Goal: Information Seeking & Learning: Learn about a topic

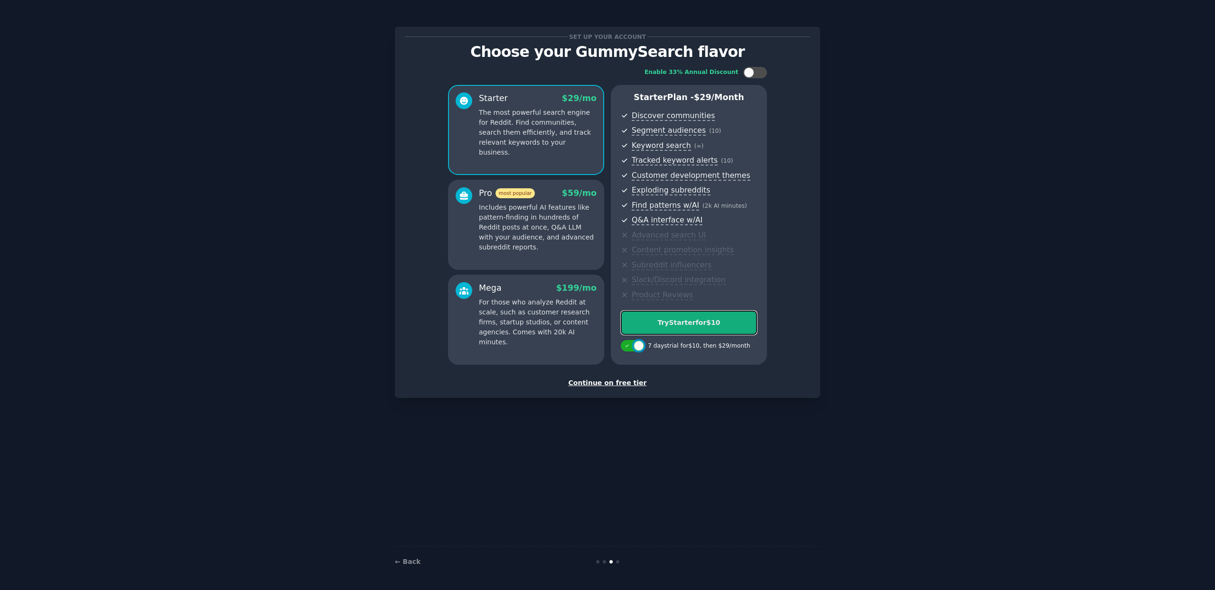
click at [713, 332] on button "Try Starter for $10" at bounding box center [689, 323] width 136 height 24
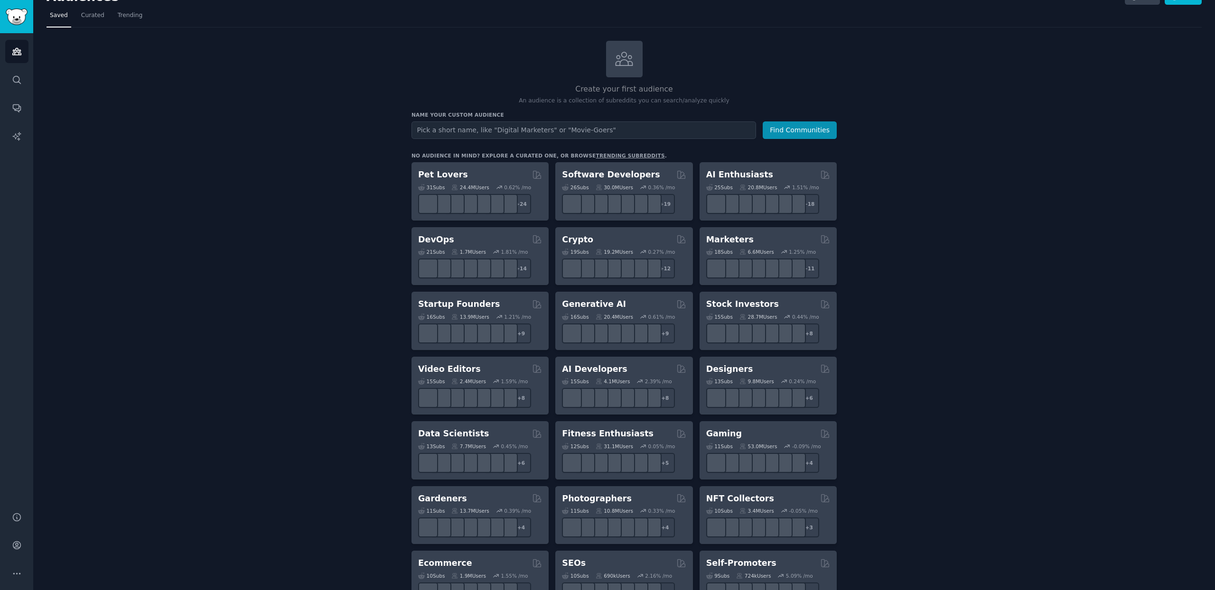
scroll to position [15, 0]
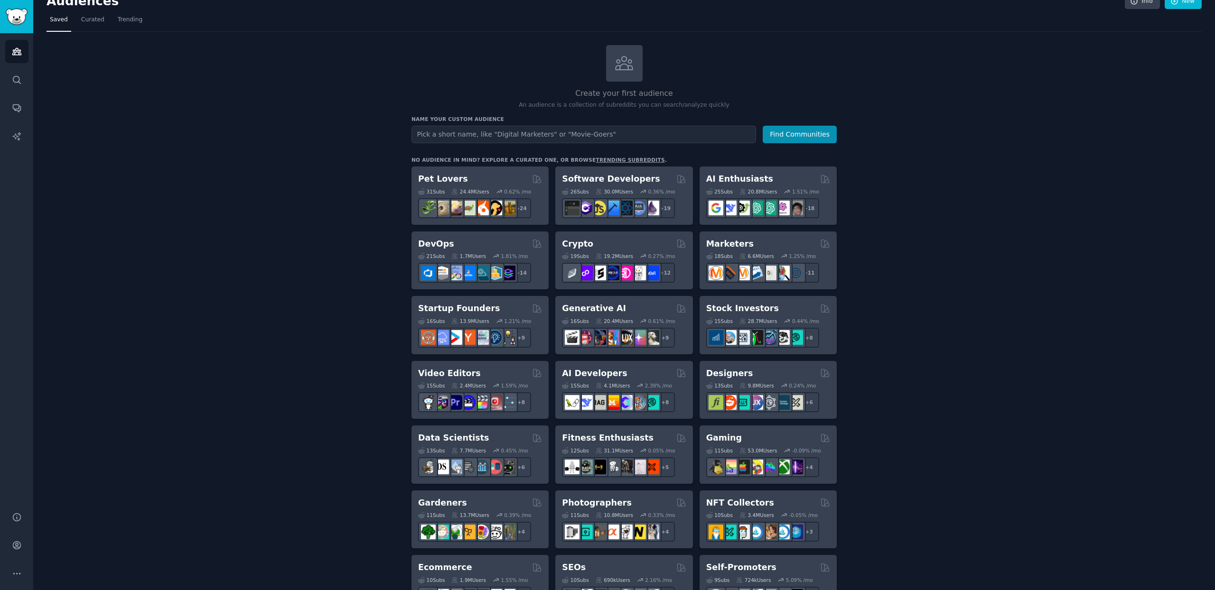
drag, startPoint x: 592, startPoint y: 95, endPoint x: 662, endPoint y: 92, distance: 69.4
click at [662, 92] on h2 "Create your first audience" at bounding box center [623, 94] width 425 height 12
click at [670, 93] on h2 "Create your first audience" at bounding box center [623, 94] width 425 height 12
drag, startPoint x: 538, startPoint y: 107, endPoint x: 603, endPoint y: 103, distance: 65.2
click at [603, 103] on p "An audience is a collection of subreddits you can search/analyze quickly" at bounding box center [623, 105] width 425 height 9
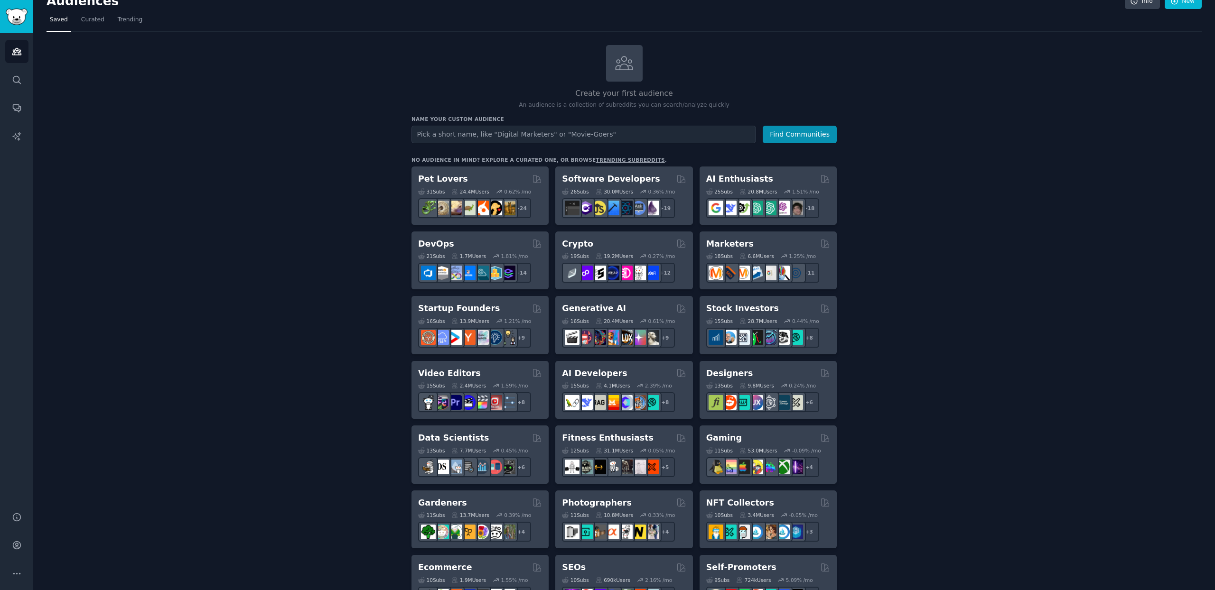
click at [632, 104] on p "An audience is a collection of subreddits you can search/analyze quickly" at bounding box center [623, 105] width 425 height 9
click at [636, 106] on p "An audience is a collection of subreddits you can search/analyze quickly" at bounding box center [623, 105] width 425 height 9
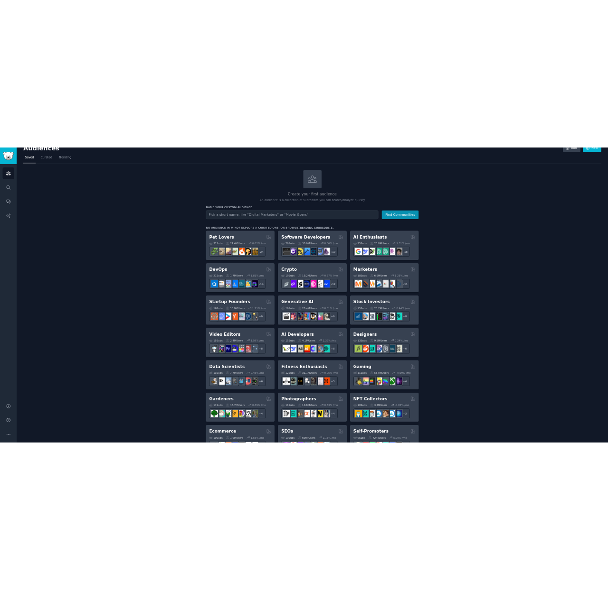
scroll to position [0, 0]
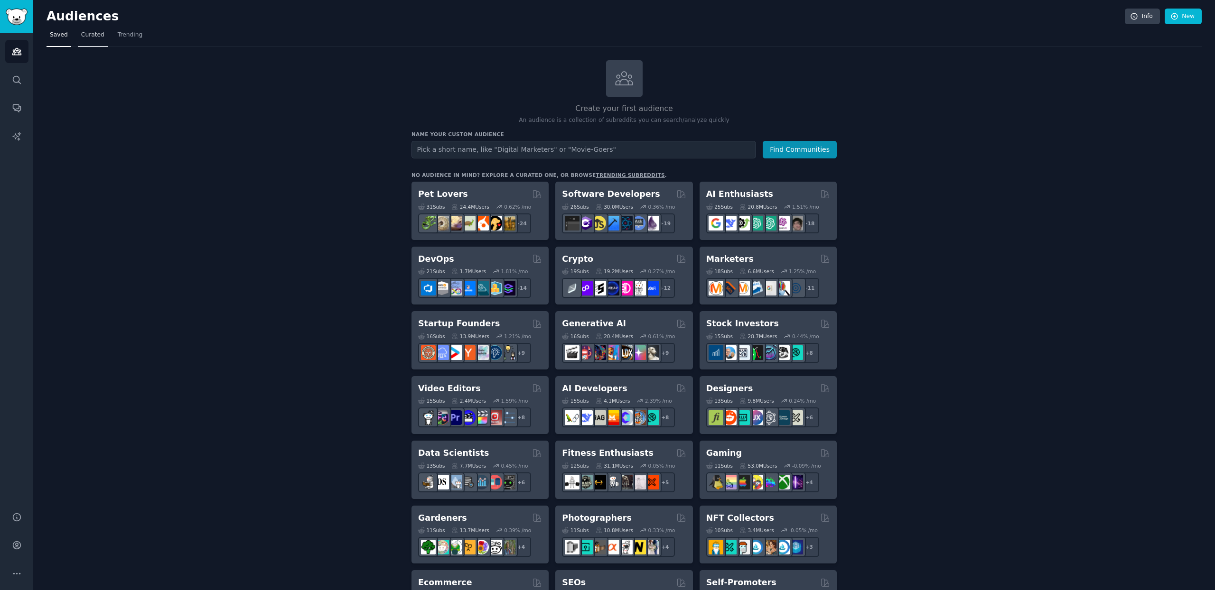
click at [98, 39] on link "Curated" at bounding box center [93, 37] width 30 height 19
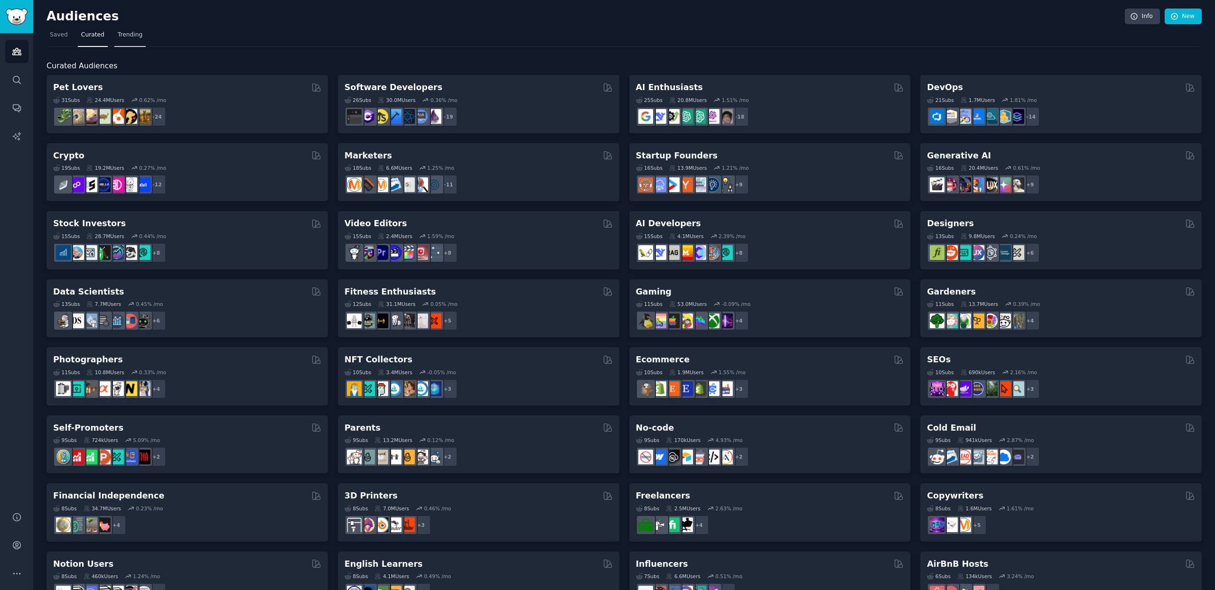
click at [127, 38] on span "Trending" at bounding box center [130, 35] width 25 height 9
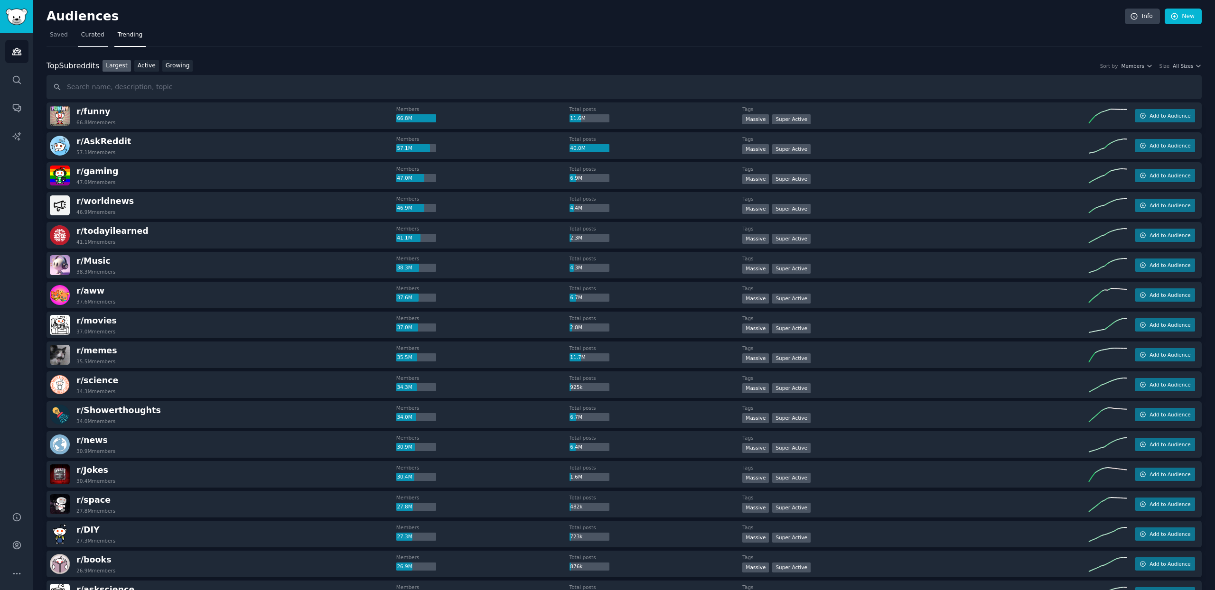
click at [88, 37] on span "Curated" at bounding box center [92, 35] width 23 height 9
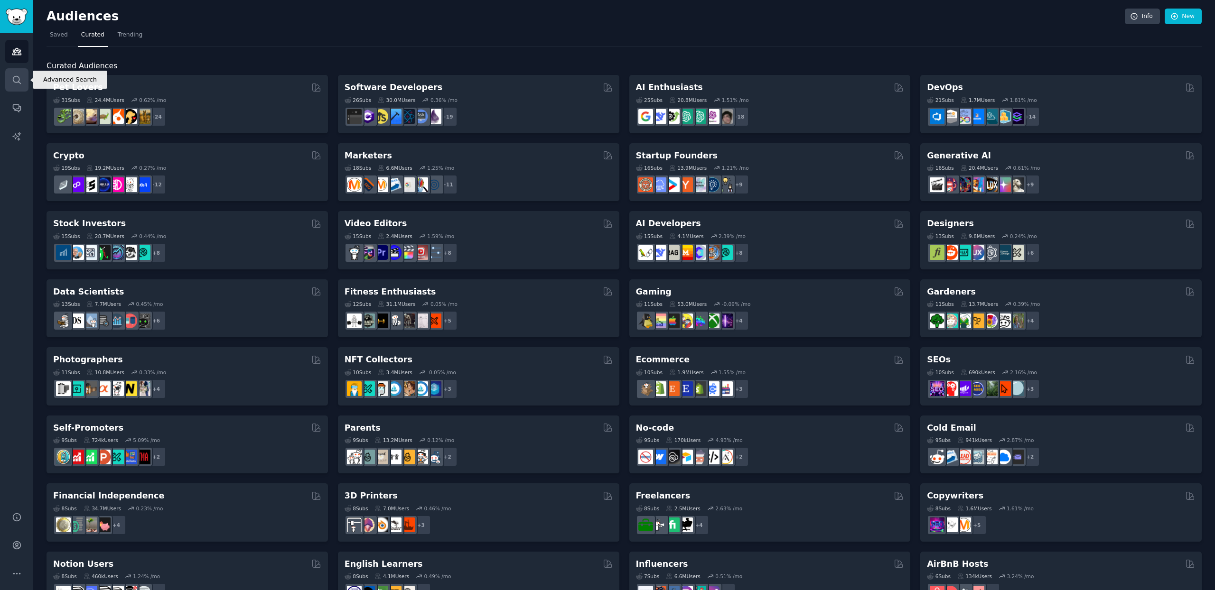
click at [13, 82] on icon "Sidebar" at bounding box center [17, 80] width 10 height 10
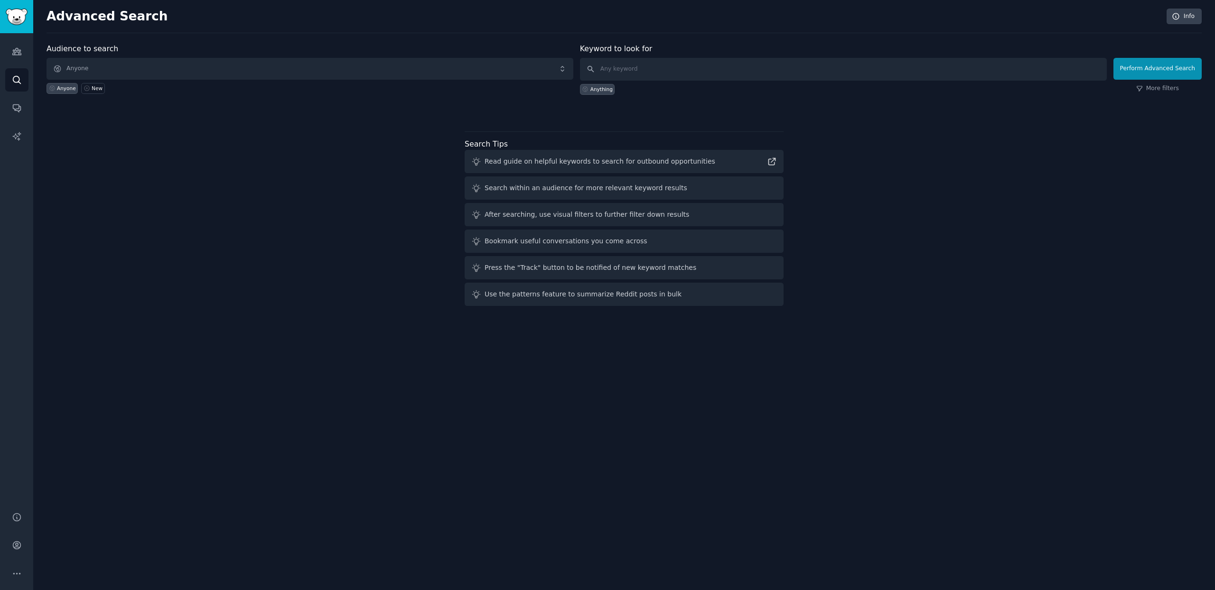
click at [173, 196] on div "Audience to search Anyone Anyone New Keyword to look for Anything Perform Advan…" at bounding box center [624, 176] width 1155 height 267
click at [17, 107] on icon "Sidebar" at bounding box center [17, 108] width 10 height 10
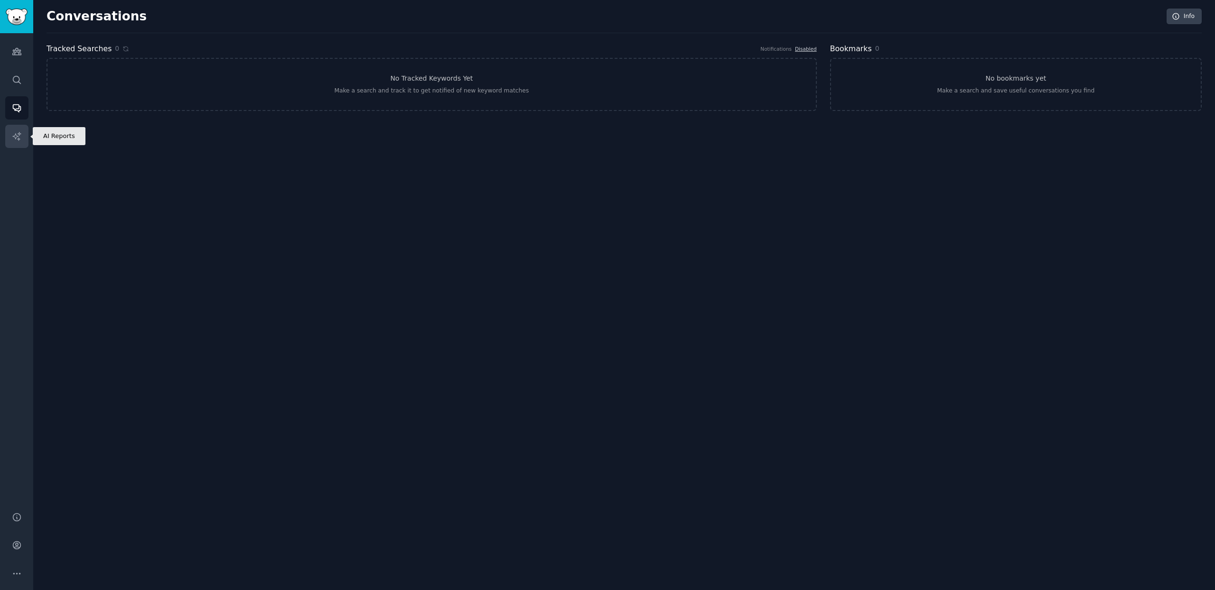
click at [16, 138] on icon "Sidebar" at bounding box center [16, 136] width 8 height 8
click at [20, 50] on icon "Sidebar" at bounding box center [16, 51] width 9 height 7
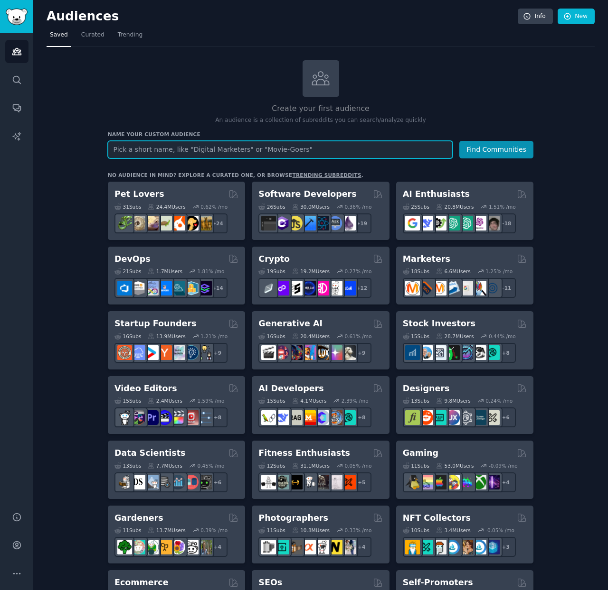
click at [158, 149] on input "text" at bounding box center [280, 150] width 345 height 18
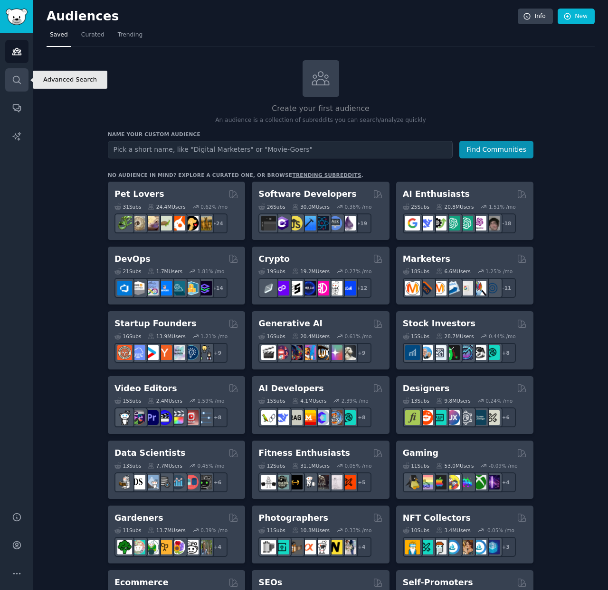
click at [21, 86] on link "Search" at bounding box center [16, 79] width 23 height 23
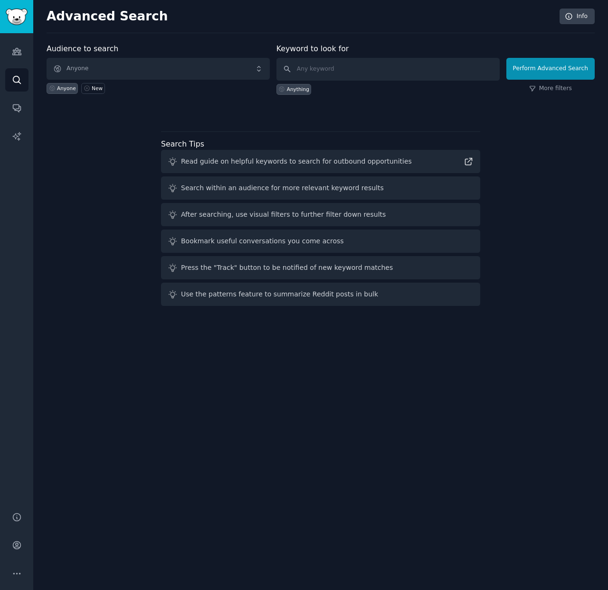
click at [79, 50] on label "Audience to search" at bounding box center [83, 48] width 72 height 9
click at [302, 51] on label "Keyword to look for" at bounding box center [312, 48] width 73 height 9
click at [187, 65] on span "Anyone" at bounding box center [158, 69] width 223 height 22
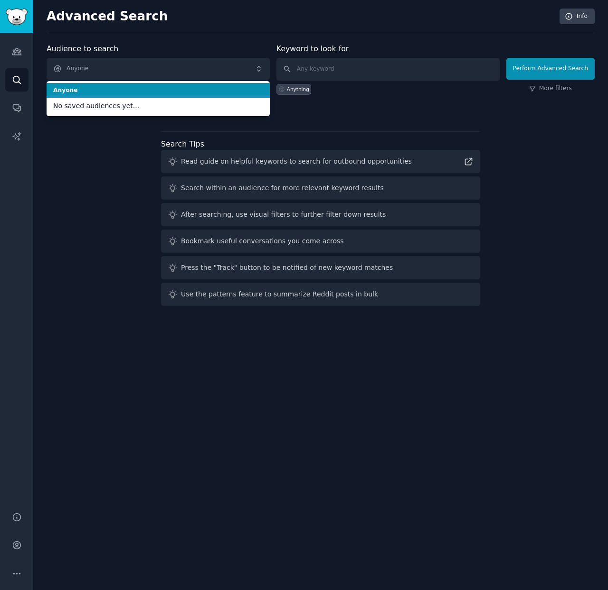
click at [189, 40] on div "Advanced Search Info Audience to search Anyone Anyone No saved audiences yet...…" at bounding box center [320, 295] width 574 height 590
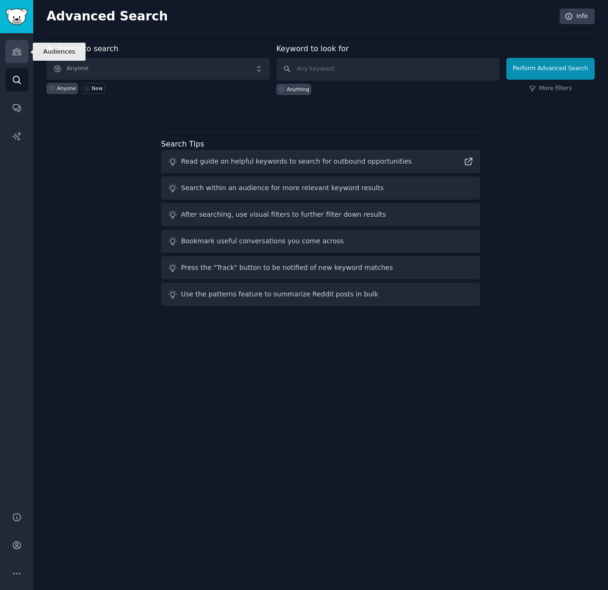
click at [18, 49] on icon "Sidebar" at bounding box center [16, 51] width 9 height 7
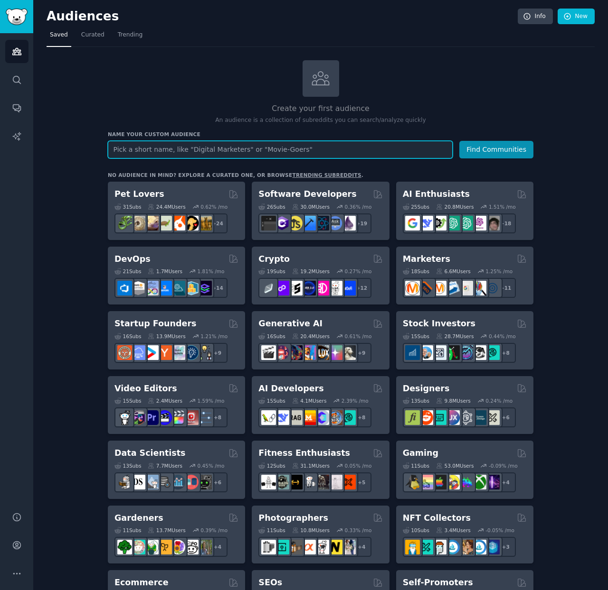
paste input "dating"
type input "dating"
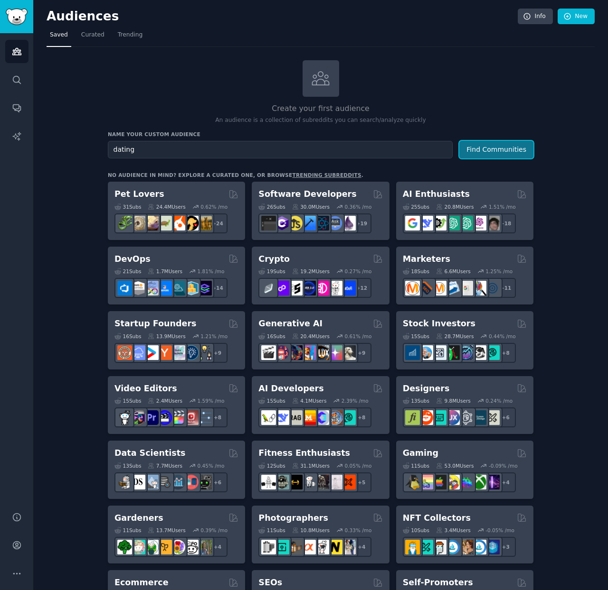
click at [486, 146] on button "Find Communities" at bounding box center [496, 150] width 74 height 18
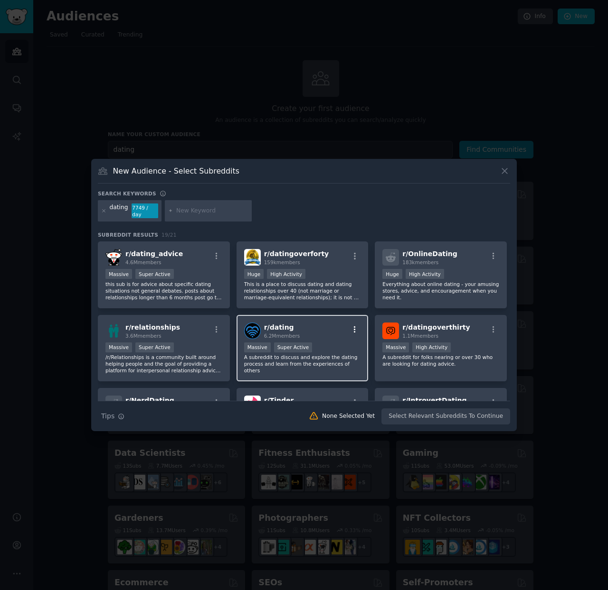
click at [355, 330] on icon "button" at bounding box center [354, 330] width 9 height 9
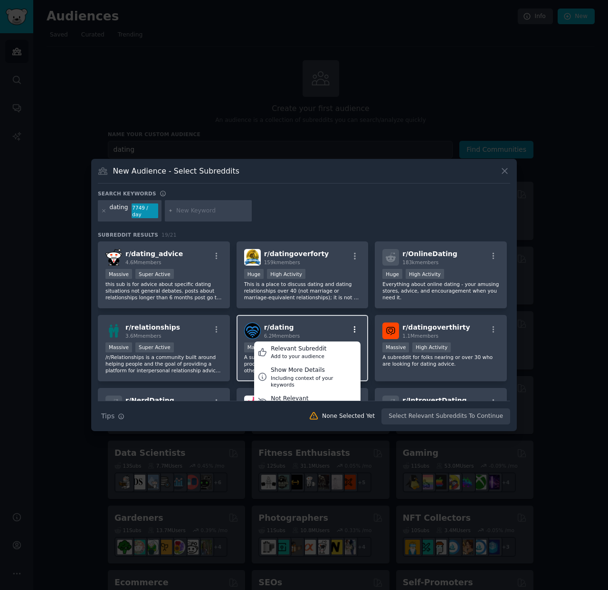
scroll to position [1, 0]
click at [355, 330] on icon "button" at bounding box center [354, 329] width 9 height 9
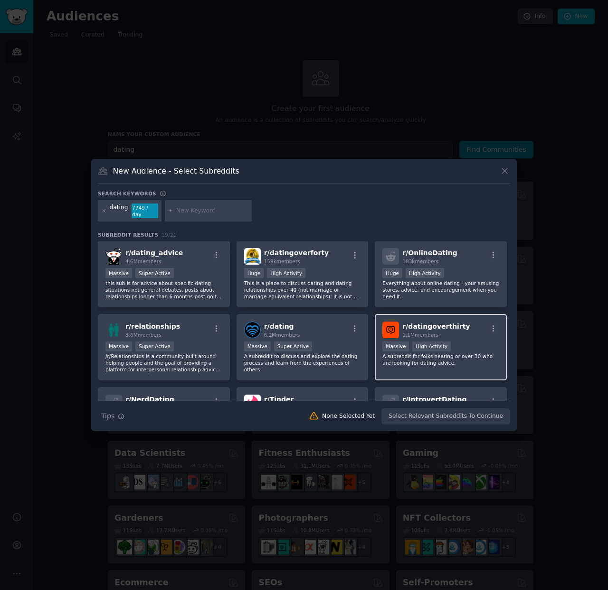
scroll to position [0, 0]
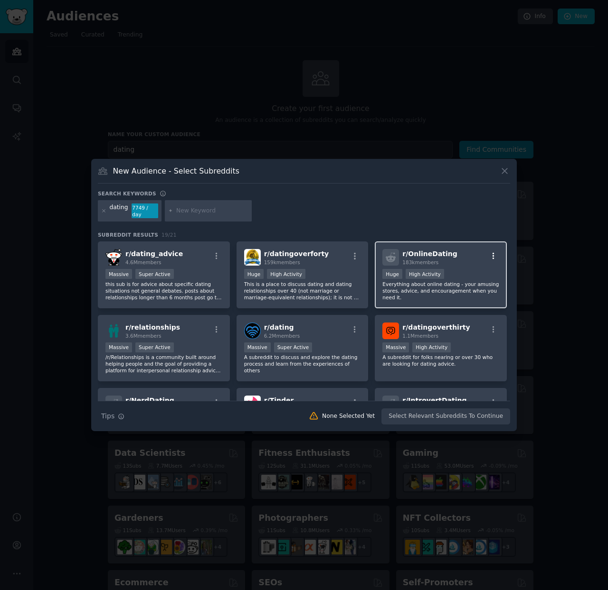
click at [493, 255] on icon "button" at bounding box center [493, 256] width 9 height 9
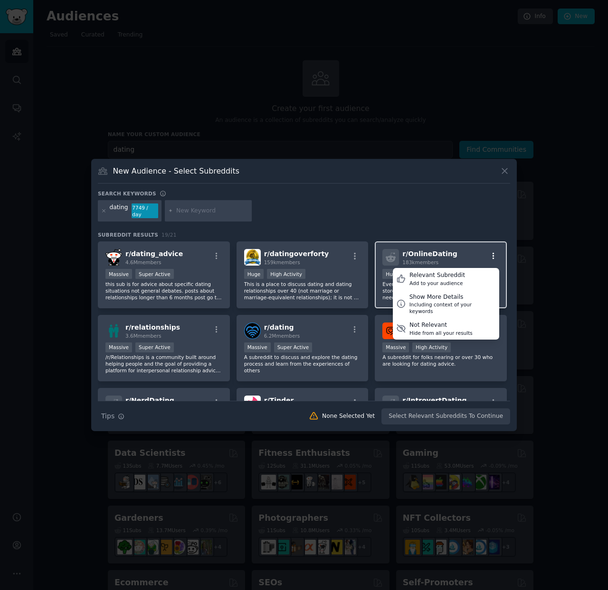
click at [493, 255] on icon "button" at bounding box center [493, 256] width 9 height 9
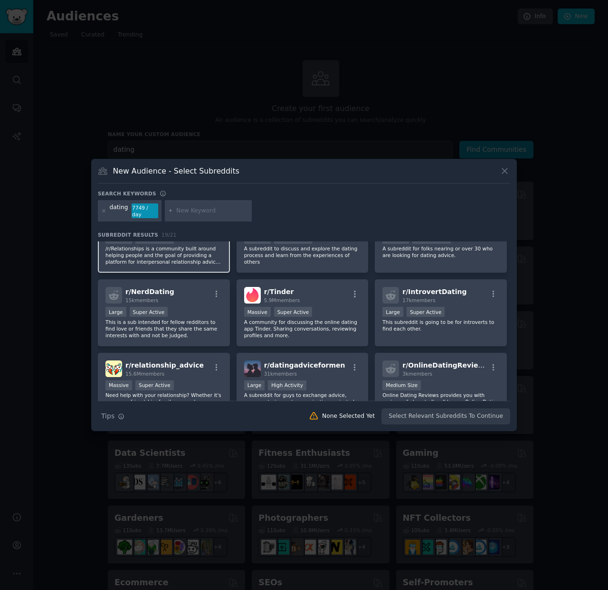
scroll to position [107, 0]
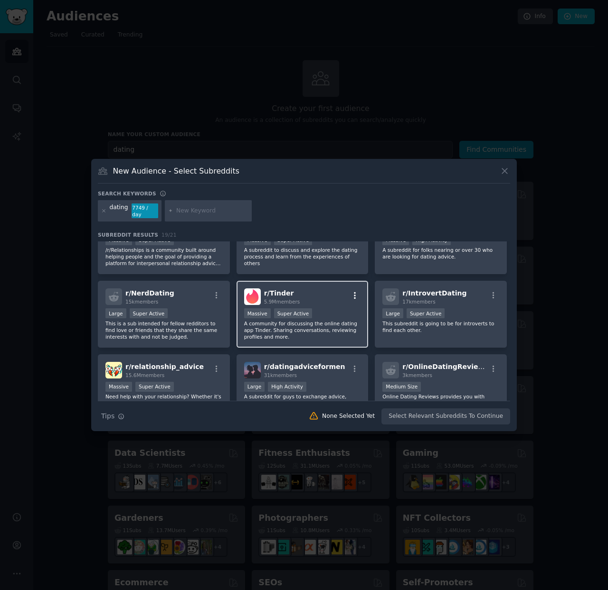
click at [355, 295] on icon "button" at bounding box center [354, 295] width 9 height 9
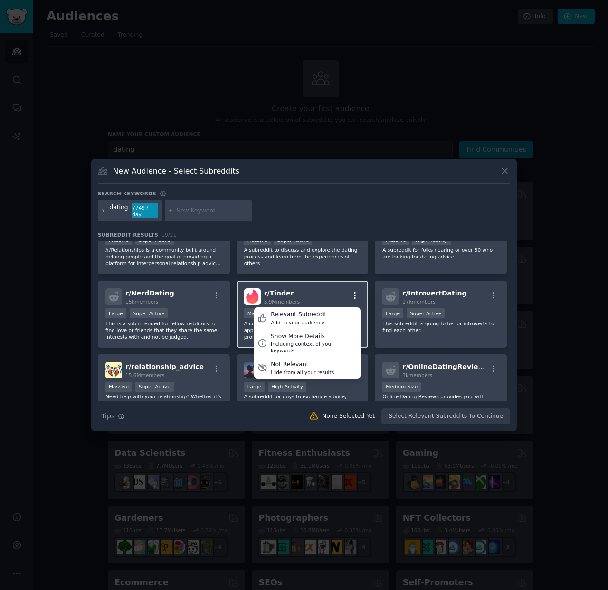
click at [355, 295] on icon "button" at bounding box center [354, 295] width 9 height 9
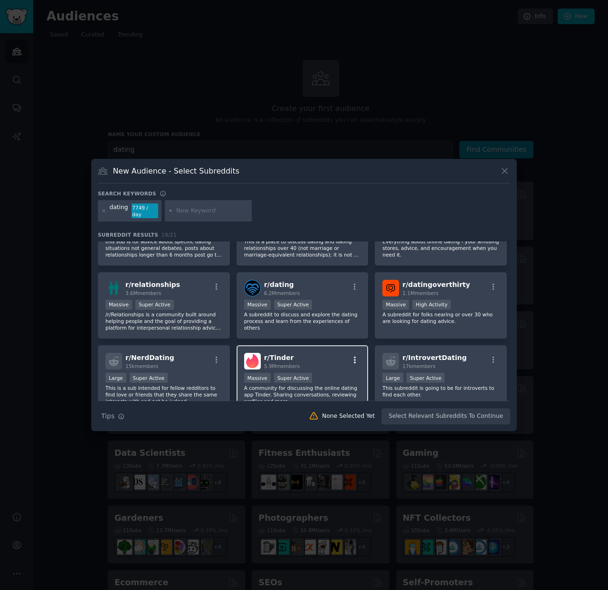
scroll to position [40, 0]
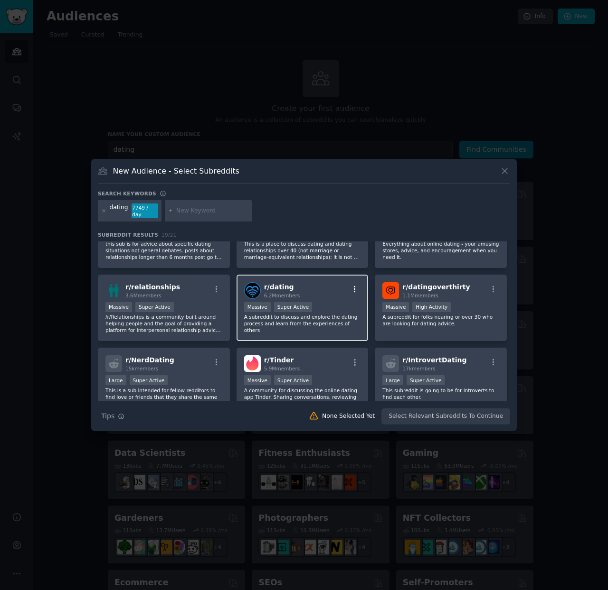
click at [354, 291] on icon "button" at bounding box center [354, 289] width 9 height 9
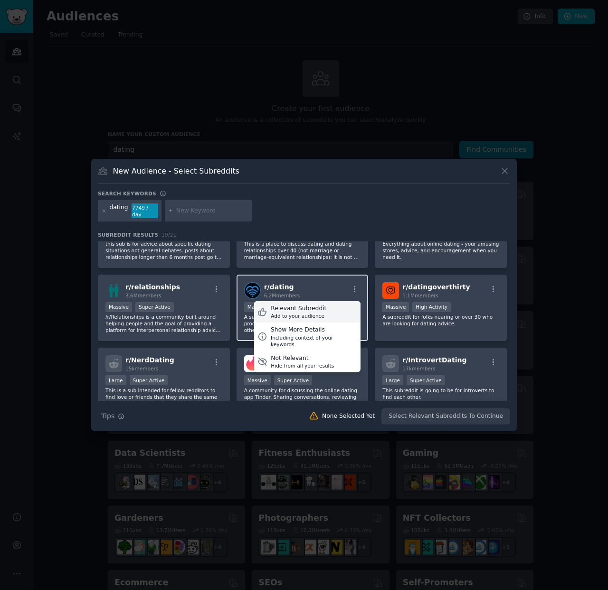
click at [346, 308] on div "Relevant Subreddit Add to your audience" at bounding box center [307, 312] width 106 height 22
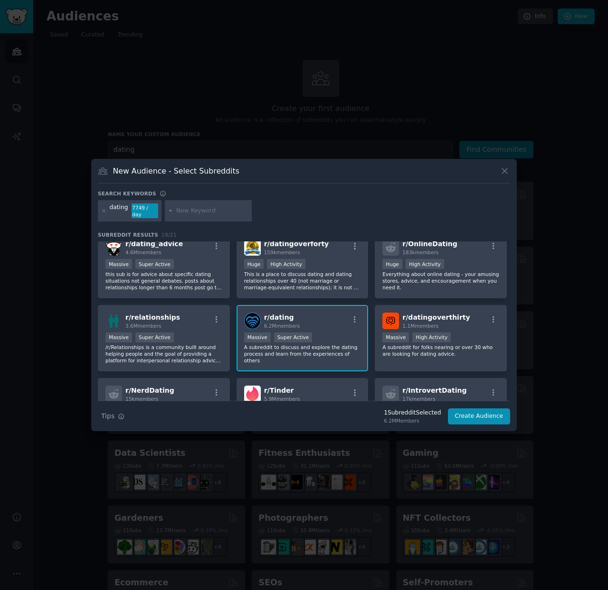
scroll to position [0, 0]
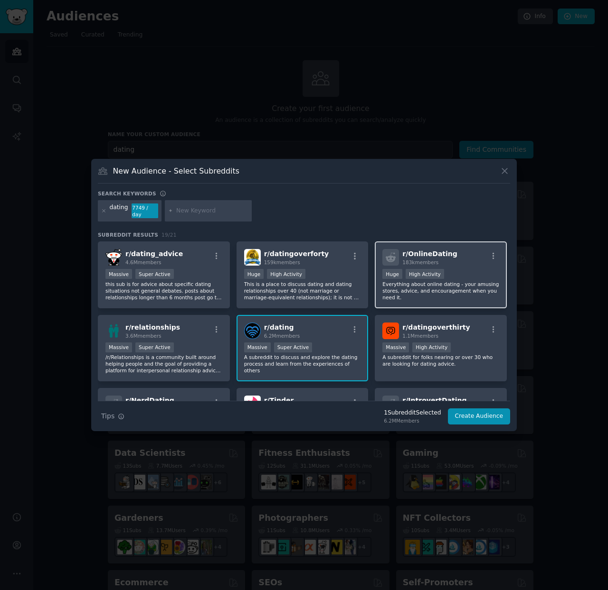
click at [416, 291] on p "Everything about online dating - your amusing stores, advice, and encouragement…" at bounding box center [440, 291] width 117 height 20
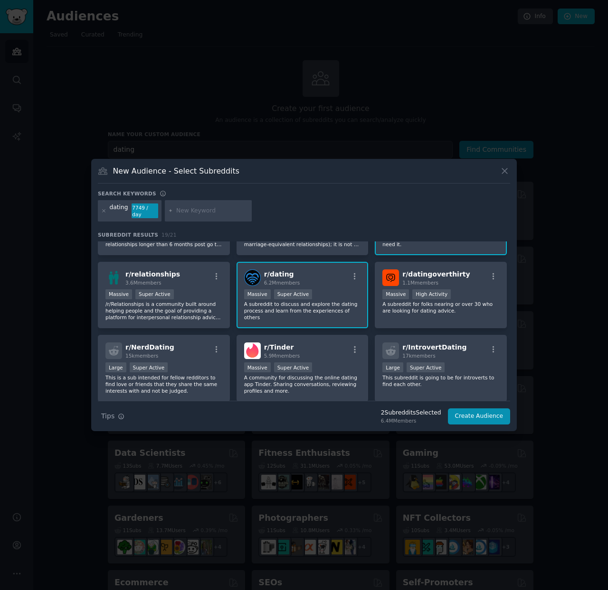
scroll to position [53, 0]
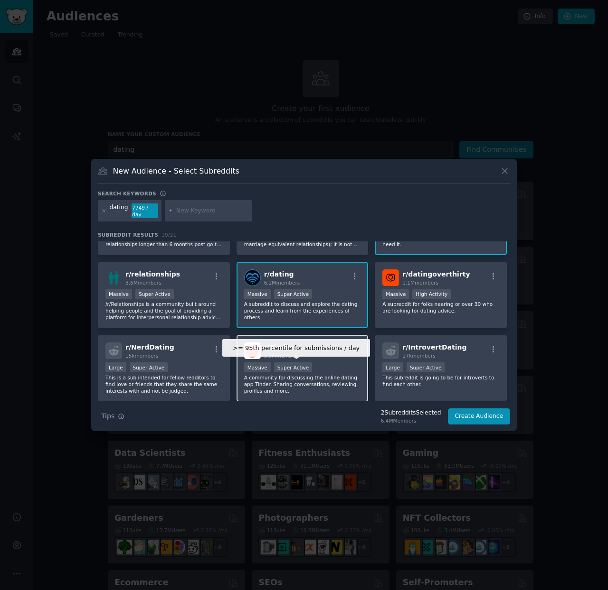
click at [306, 371] on div "Super Active" at bounding box center [293, 368] width 38 height 10
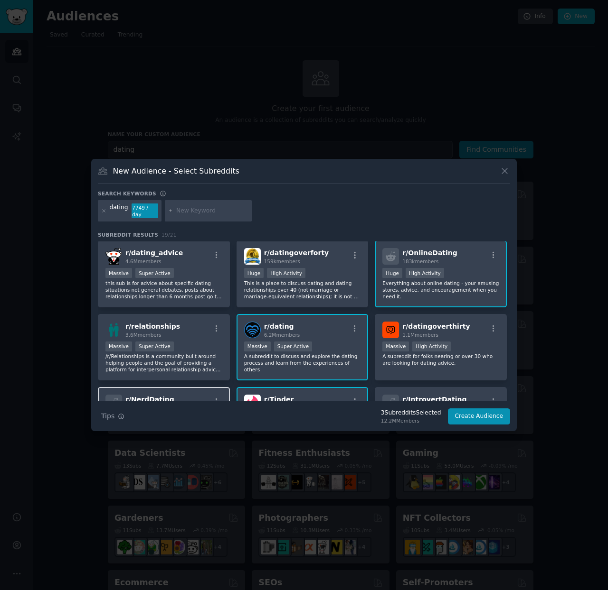
scroll to position [0, 0]
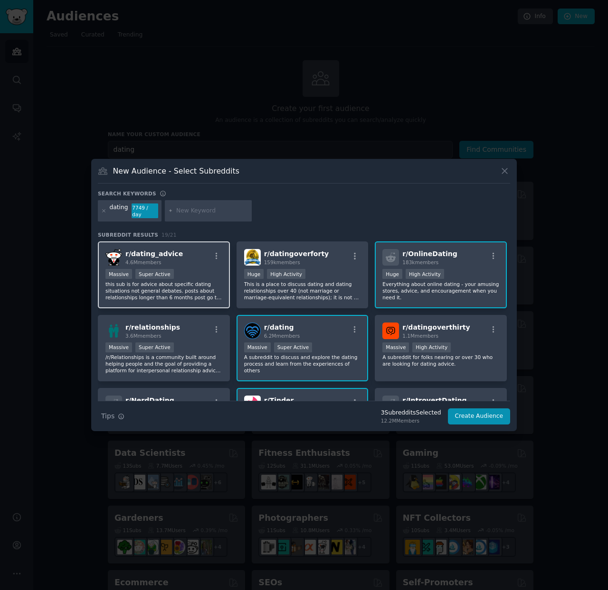
click at [171, 294] on p "this sub is for advice about specific dating situations not general debates. po…" at bounding box center [163, 291] width 117 height 20
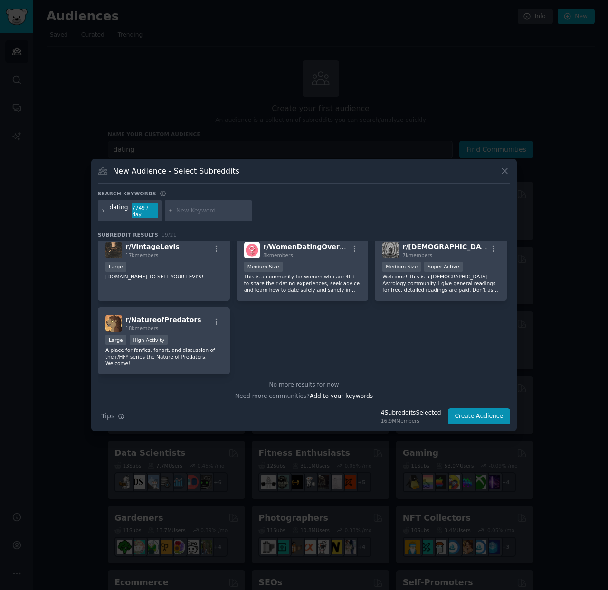
scroll to position [372, 0]
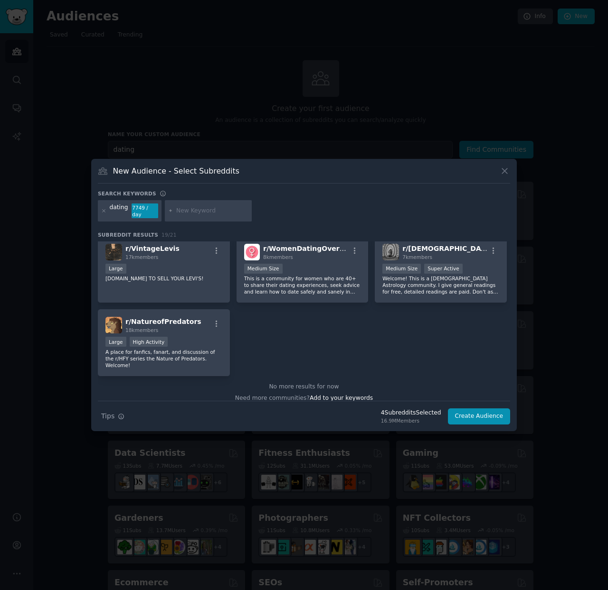
click at [197, 211] on input "text" at bounding box center [212, 211] width 72 height 9
type input "a"
type input "ai avatars"
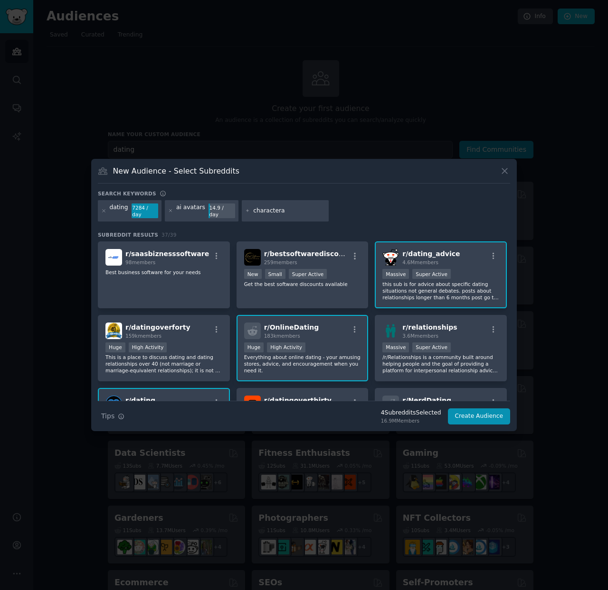
type input "characterai"
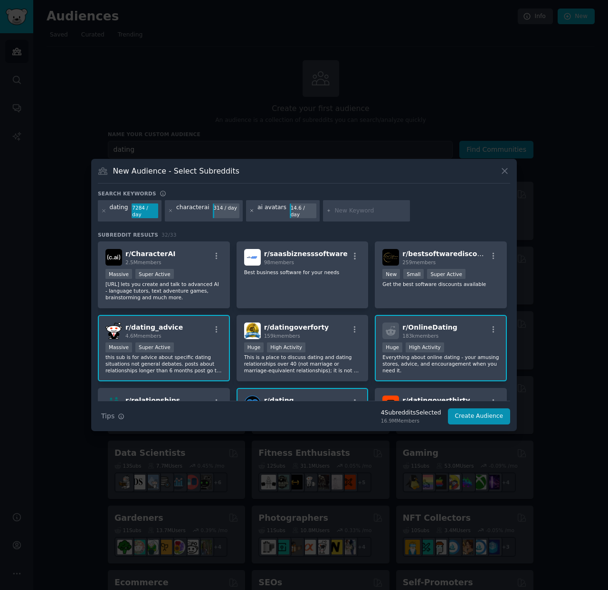
click at [249, 213] on icon at bounding box center [251, 210] width 5 height 5
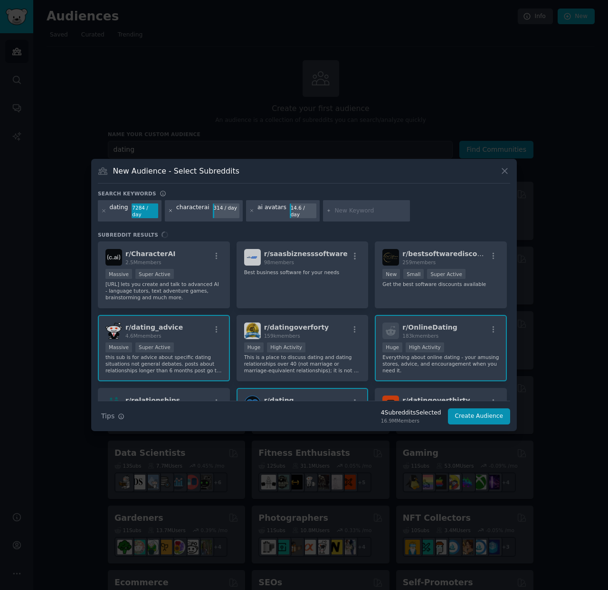
click at [169, 212] on icon at bounding box center [170, 210] width 5 height 5
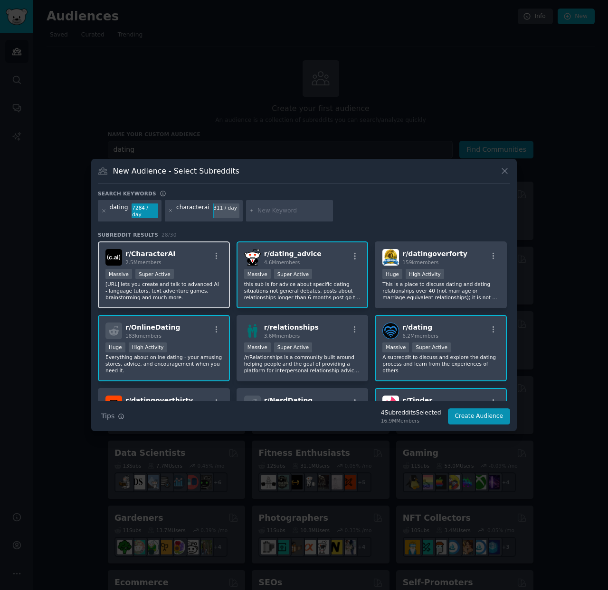
click at [187, 295] on p "[URL] lets you create and talk to advanced AI - language tutors, text adventure…" at bounding box center [163, 291] width 117 height 20
click at [481, 417] on button "Create Audience" at bounding box center [479, 417] width 63 height 16
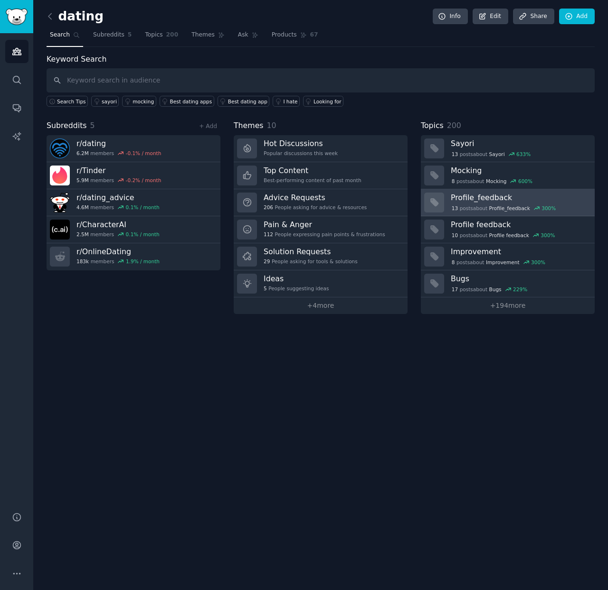
click at [496, 196] on h3 "Profile_feedback" at bounding box center [518, 198] width 137 height 10
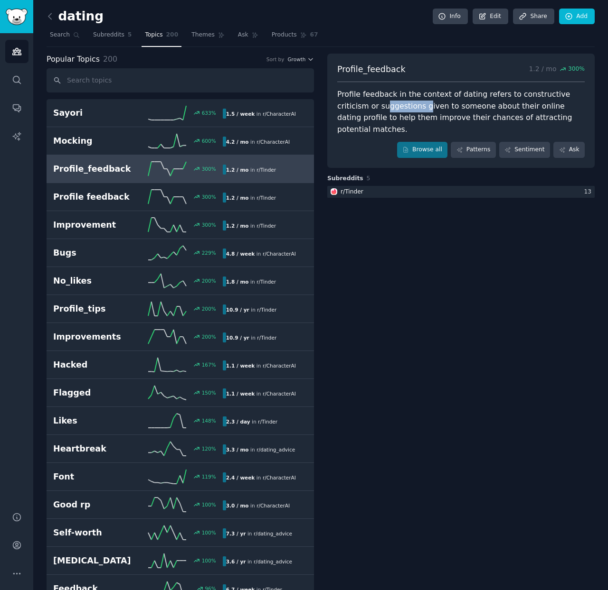
drag, startPoint x: 351, startPoint y: 107, endPoint x: 394, endPoint y: 104, distance: 43.8
click at [394, 104] on div "Profile feedback in the context of dating refers to constructive criticism or s…" at bounding box center [460, 112] width 247 height 47
click at [430, 103] on div "Profile feedback in the context of dating refers to constructive criticism or s…" at bounding box center [460, 112] width 247 height 47
drag, startPoint x: 356, startPoint y: 121, endPoint x: 430, endPoint y: 114, distance: 73.9
click at [430, 114] on div "Profile feedback in the context of dating refers to constructive criticism or s…" at bounding box center [460, 112] width 247 height 47
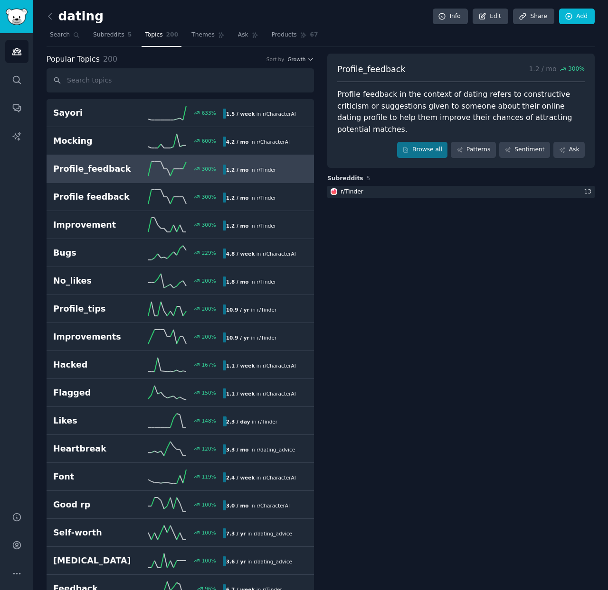
click at [469, 108] on div "Profile feedback in the context of dating refers to constructive criticism or s…" at bounding box center [460, 112] width 247 height 47
click at [471, 142] on link "Patterns" at bounding box center [472, 150] width 45 height 16
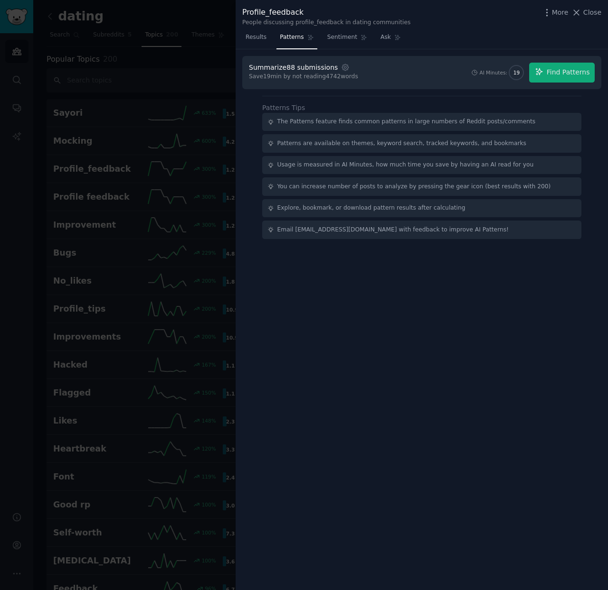
click at [385, 77] on div "Summarize 88 submissions Settings Save 19 min by not reading 4742 words AI Minu…" at bounding box center [422, 73] width 346 height 20
click at [335, 39] on span "Sentiment" at bounding box center [342, 37] width 30 height 9
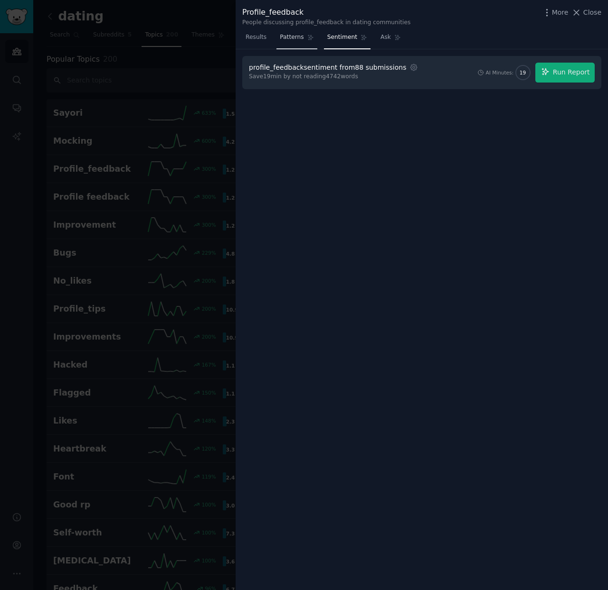
click at [282, 43] on link "Patterns" at bounding box center [296, 39] width 40 height 19
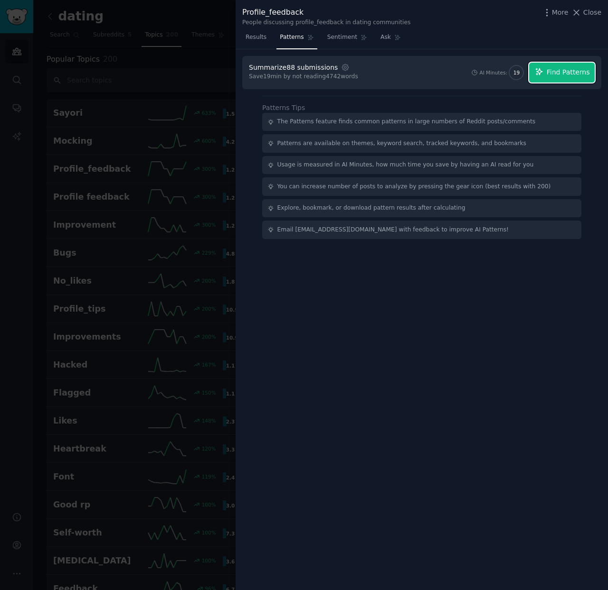
click at [571, 69] on span "Find Patterns" at bounding box center [567, 72] width 43 height 10
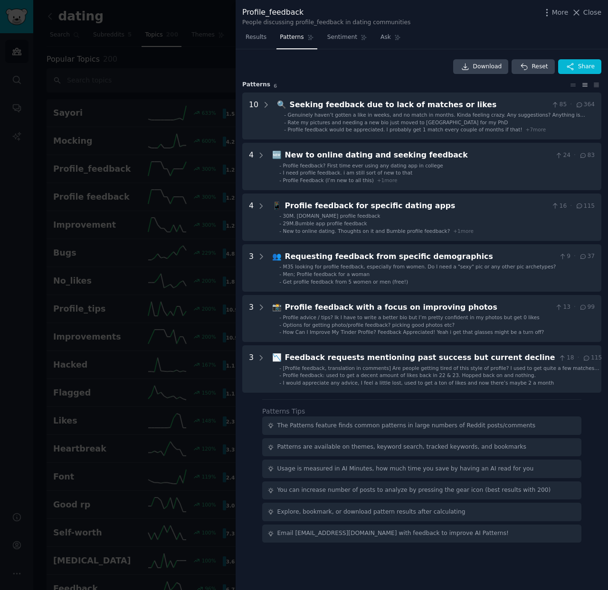
click at [408, 71] on div "Download Reset Share" at bounding box center [421, 66] width 359 height 15
click at [248, 43] on link "Results" at bounding box center [256, 39] width 28 height 19
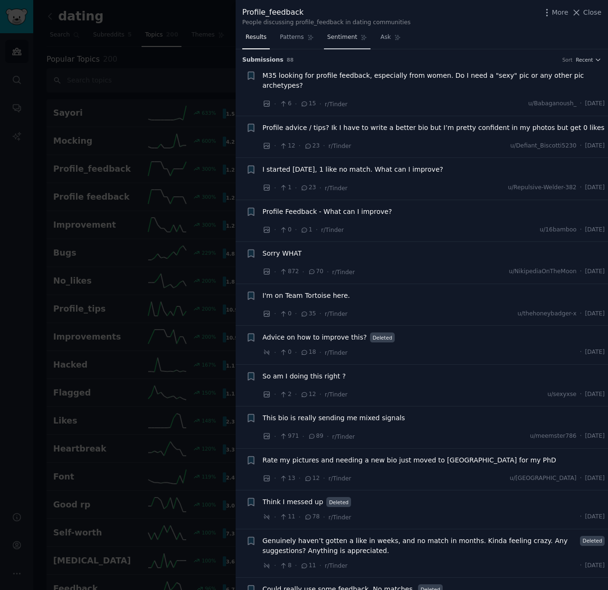
click at [340, 37] on span "Sentiment" at bounding box center [342, 37] width 30 height 9
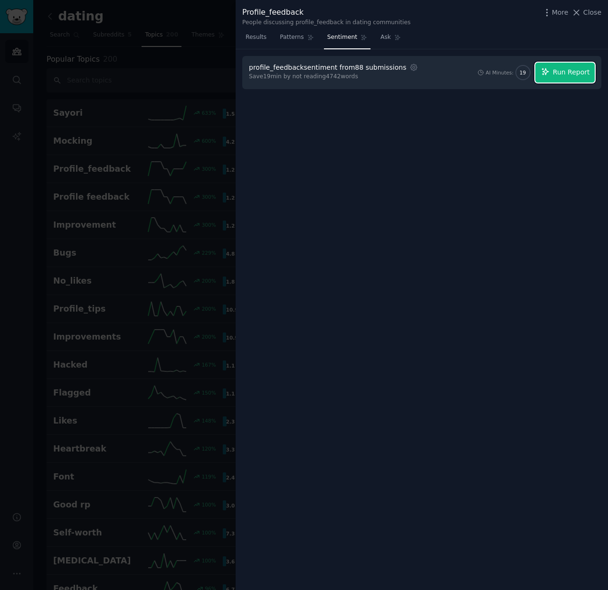
click at [580, 73] on span "Run Report" at bounding box center [570, 72] width 37 height 10
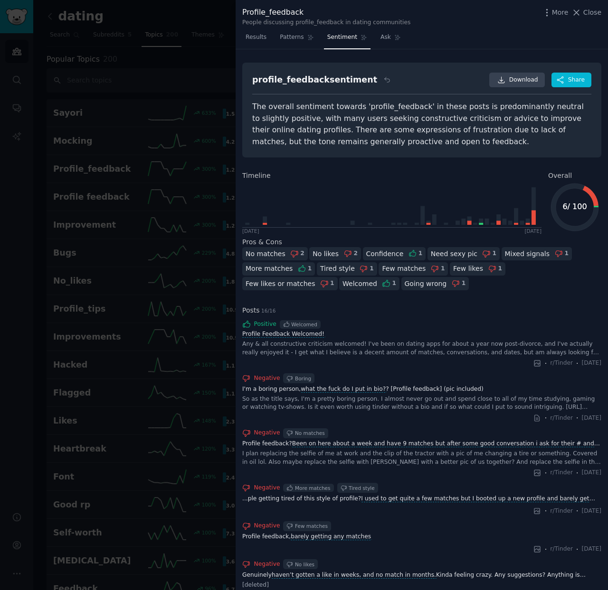
click at [309, 106] on div "The overall sentiment towards 'profile_feedback' in these posts is predominantl…" at bounding box center [421, 124] width 339 height 47
click at [373, 120] on div "The overall sentiment towards 'profile_feedback' in these posts is predominantl…" at bounding box center [421, 124] width 339 height 47
drag, startPoint x: 318, startPoint y: 131, endPoint x: 364, endPoint y: 133, distance: 45.6
click at [364, 133] on div "The overall sentiment towards 'profile_feedback' in these posts is predominantl…" at bounding box center [421, 124] width 339 height 47
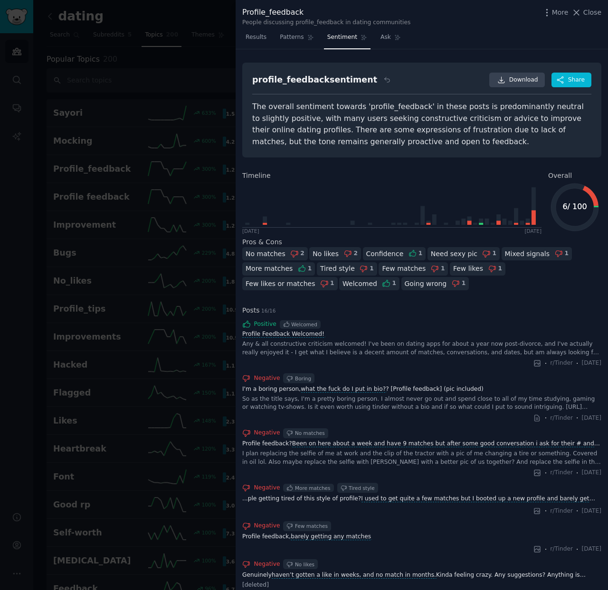
click at [385, 131] on div "The overall sentiment towards 'profile_feedback' in these posts is predominantl…" at bounding box center [421, 124] width 339 height 47
click at [401, 131] on div "The overall sentiment towards 'profile_feedback' in these posts is predominantl…" at bounding box center [421, 124] width 339 height 47
click at [444, 139] on div "The overall sentiment towards 'profile_feedback' in these posts is predominantl…" at bounding box center [421, 124] width 339 height 47
drag, startPoint x: 417, startPoint y: 143, endPoint x: 296, endPoint y: 139, distance: 120.6
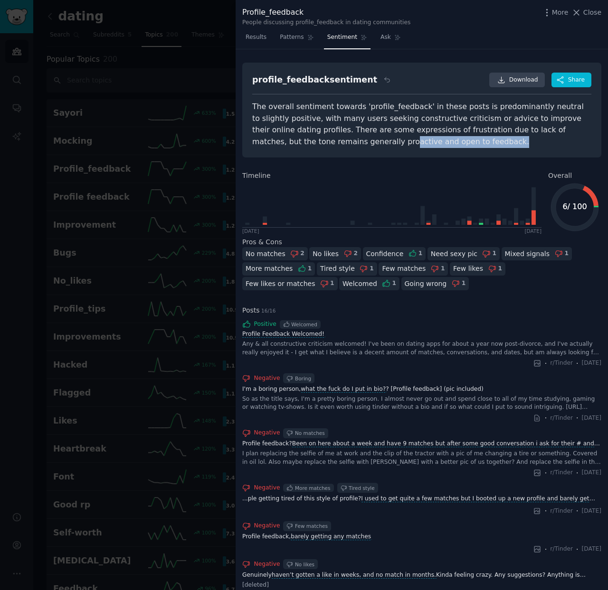
click at [296, 139] on div "The overall sentiment towards 'profile_feedback' in these posts is predominantl…" at bounding box center [421, 124] width 339 height 47
click at [374, 125] on div "The overall sentiment towards 'profile_feedback' in these posts is predominantl…" at bounding box center [421, 124] width 339 height 47
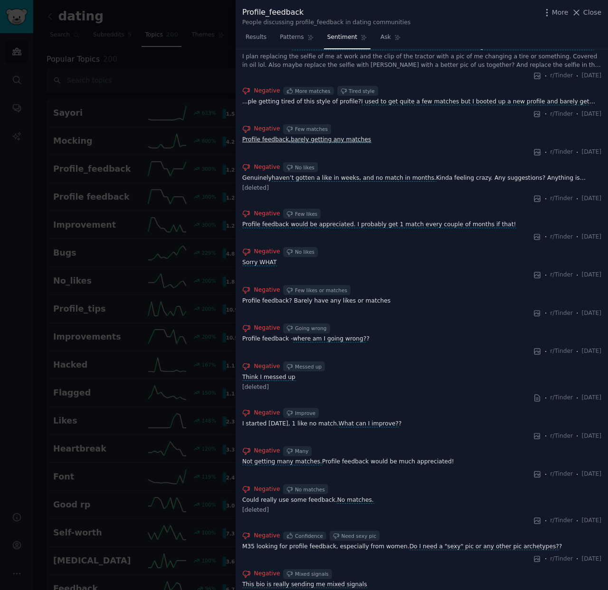
scroll to position [396, 0]
click at [265, 340] on link "Profile feedback - where am I going wrong? ?" at bounding box center [421, 340] width 359 height 9
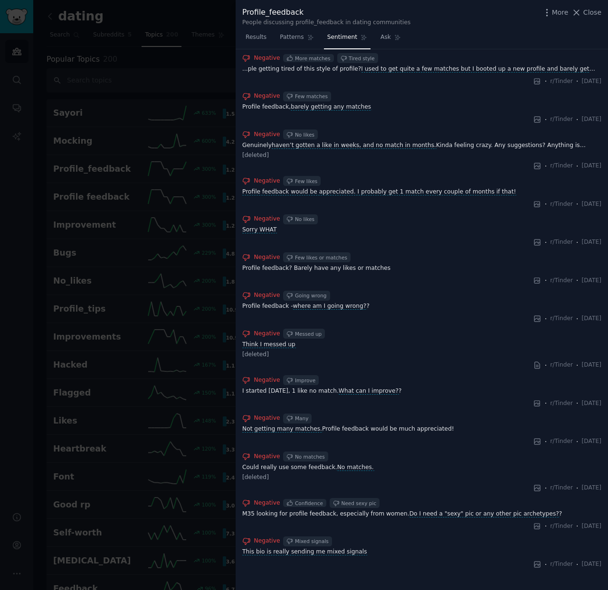
scroll to position [432, 0]
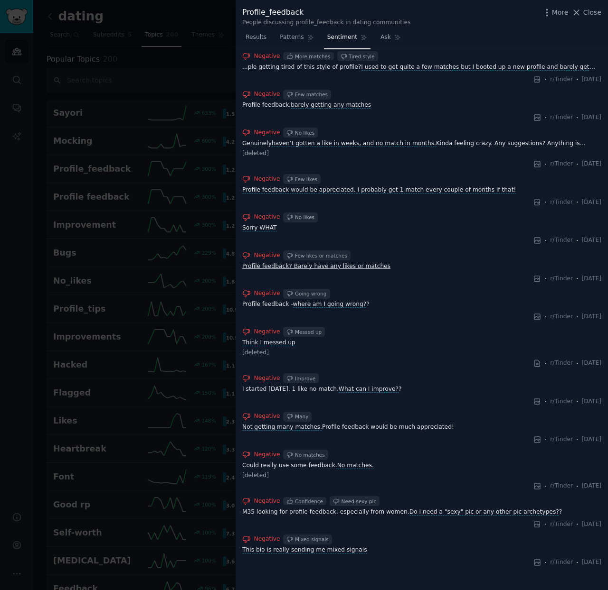
click at [343, 269] on link "Profile feedback? Barely have any likes or matches" at bounding box center [421, 266] width 359 height 9
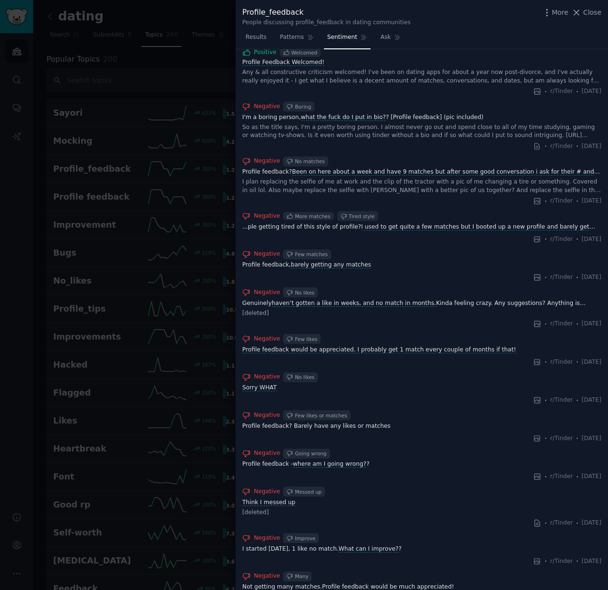
scroll to position [264, 0]
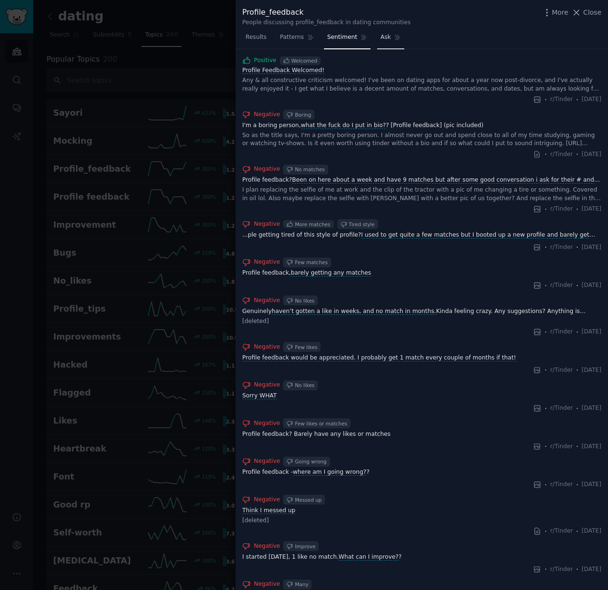
click at [385, 37] on span "Ask" at bounding box center [385, 37] width 10 height 9
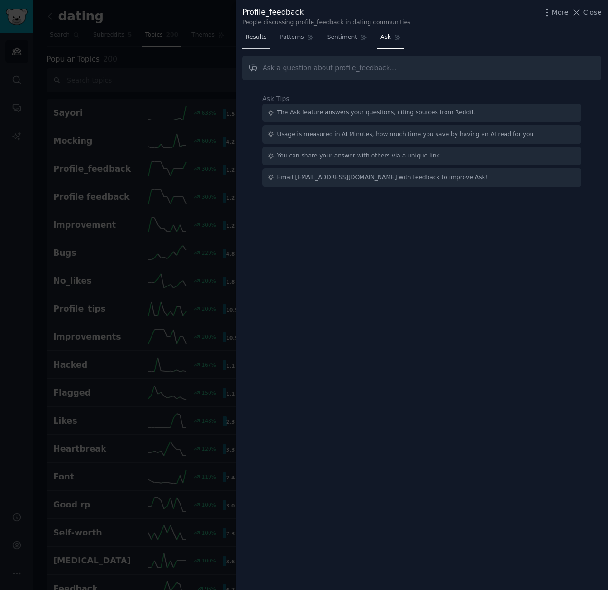
click at [257, 41] on link "Results" at bounding box center [256, 39] width 28 height 19
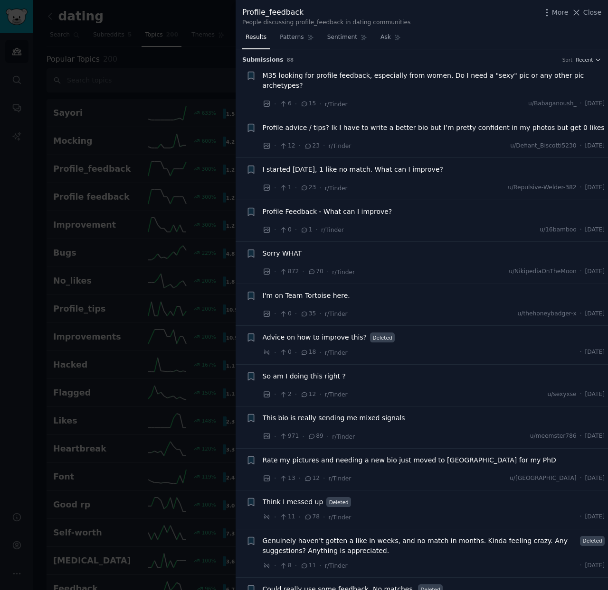
click at [381, 169] on span "I started [DATE], 1 like no match. What can I improve?" at bounding box center [352, 170] width 180 height 10
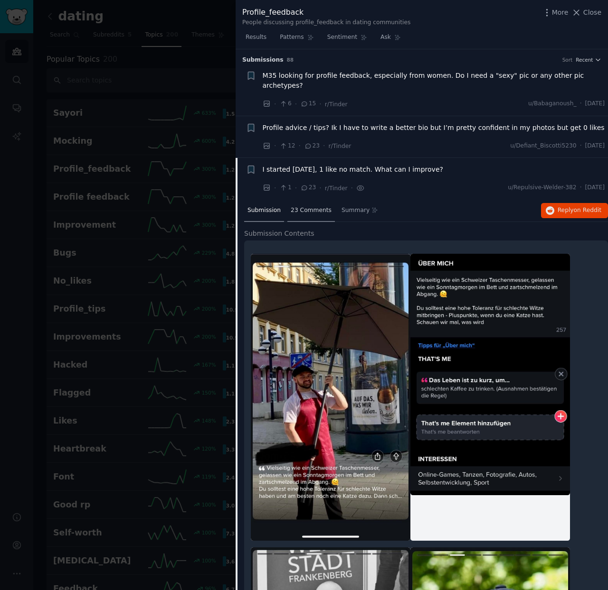
click at [317, 215] on div "23 Comments" at bounding box center [310, 211] width 47 height 23
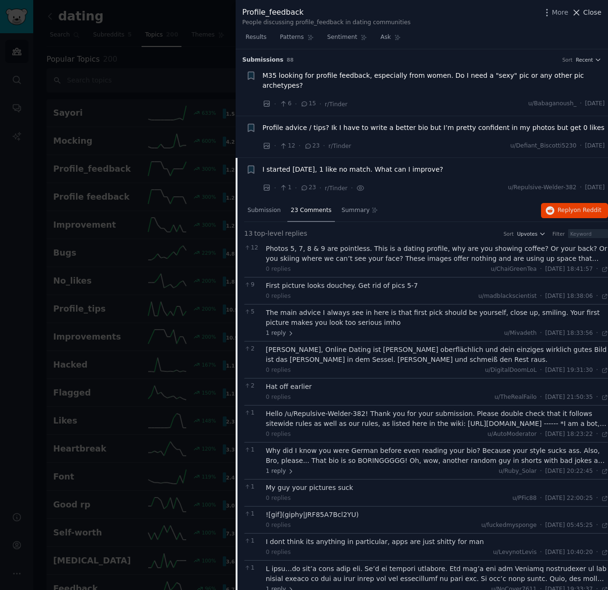
click at [586, 16] on span "Close" at bounding box center [592, 13] width 18 height 10
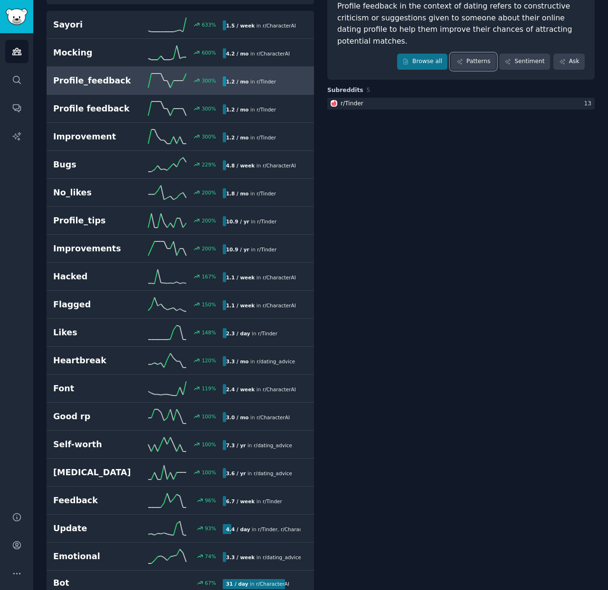
scroll to position [92, 0]
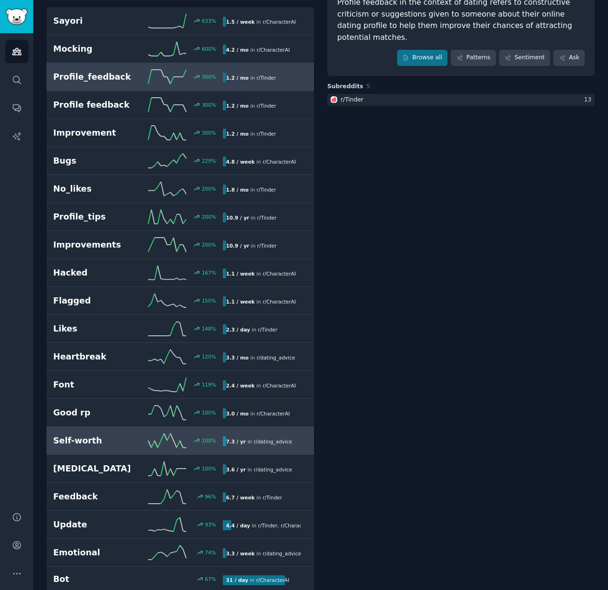
click at [113, 437] on h2 "Self-worth" at bounding box center [95, 441] width 84 height 12
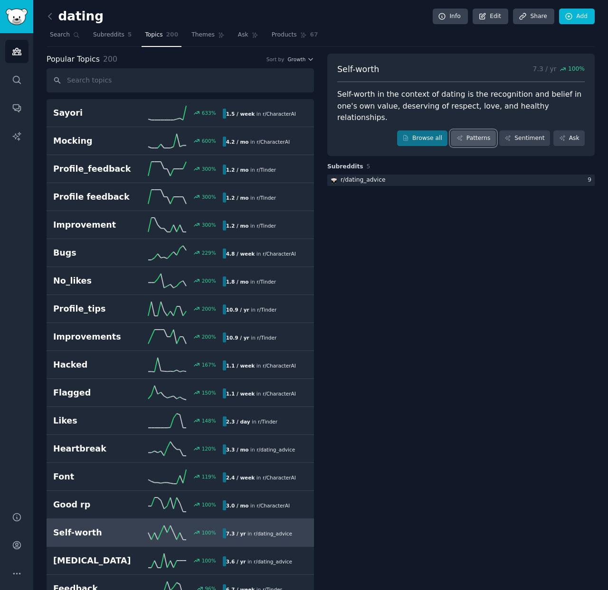
click at [475, 131] on link "Patterns" at bounding box center [472, 139] width 45 height 16
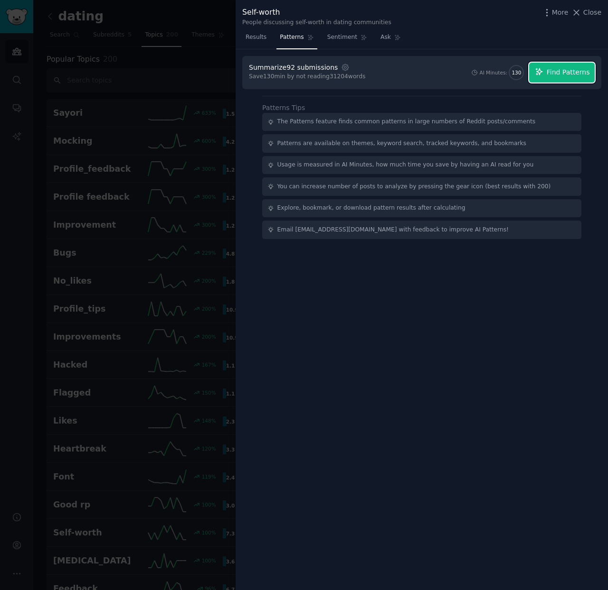
click at [567, 78] on button "Find Patterns" at bounding box center [561, 73] width 65 height 20
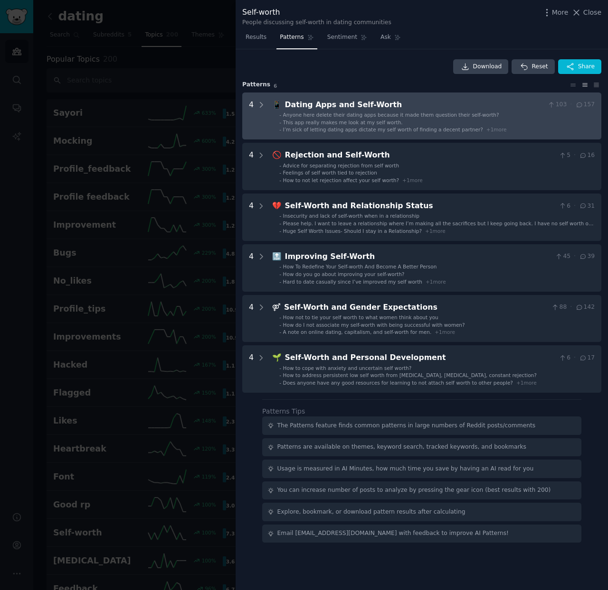
click at [346, 105] on div "Dating Apps and Self-Worth" at bounding box center [414, 105] width 259 height 12
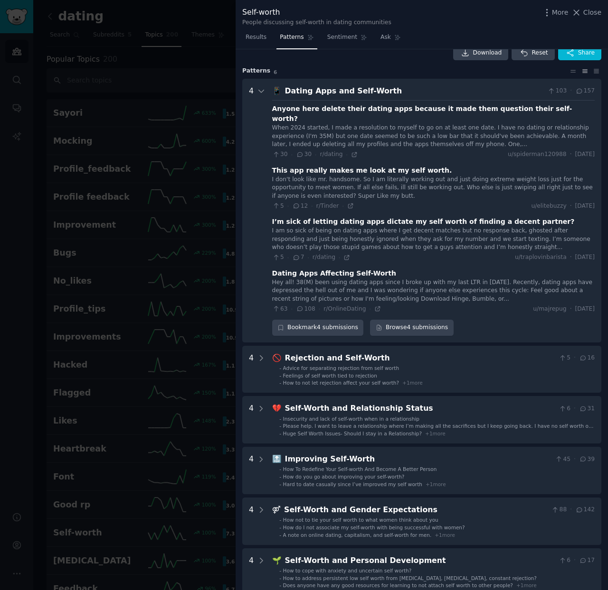
scroll to position [13, 0]
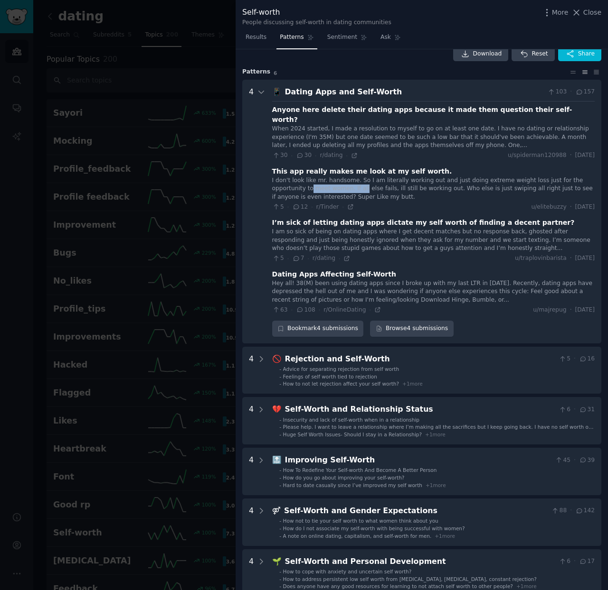
drag, startPoint x: 310, startPoint y: 179, endPoint x: 362, endPoint y: 179, distance: 51.7
click at [362, 179] on div "I don't look like mr. handsome. So I am literally working out and just doing ex…" at bounding box center [433, 189] width 322 height 25
click at [404, 180] on div "I don't look like mr. handsome. So I am literally working out and just doing ex…" at bounding box center [433, 189] width 322 height 25
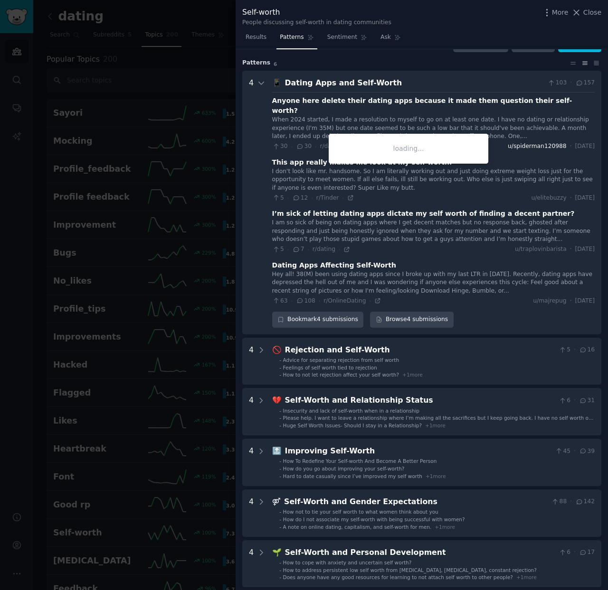
scroll to position [23, 0]
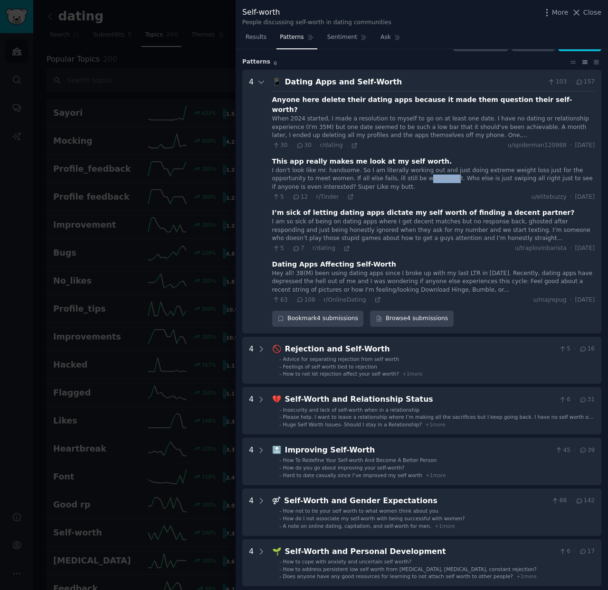
drag, startPoint x: 420, startPoint y: 171, endPoint x: 445, endPoint y: 171, distance: 25.6
click at [446, 171] on div "I don't look like mr. handsome. So I am literally working out and just doing ex…" at bounding box center [433, 179] width 322 height 25
click at [486, 175] on div "I don't look like mr. handsome. So I am literally working out and just doing ex…" at bounding box center [433, 179] width 322 height 25
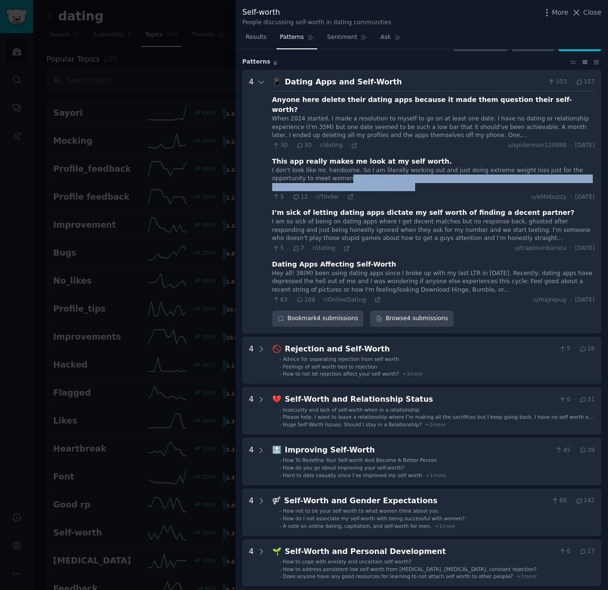
drag, startPoint x: 420, startPoint y: 176, endPoint x: 346, endPoint y: 168, distance: 74.5
click at [346, 168] on div "I don't look like mr. handsome. So I am literally working out and just doing ex…" at bounding box center [433, 179] width 322 height 25
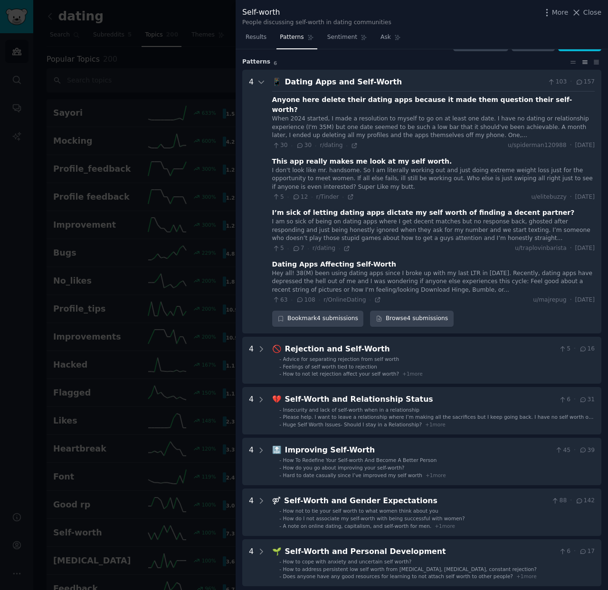
click at [408, 181] on div "I don't look like mr. handsome. So I am literally working out and just doing ex…" at bounding box center [433, 184] width 322 height 35
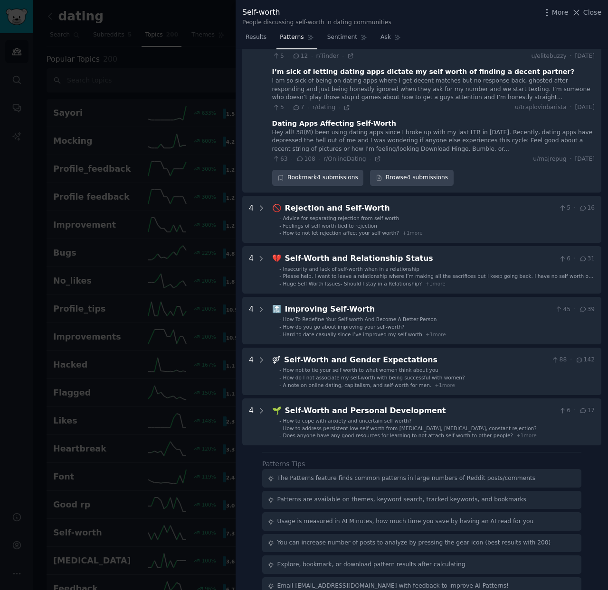
scroll to position [162, 0]
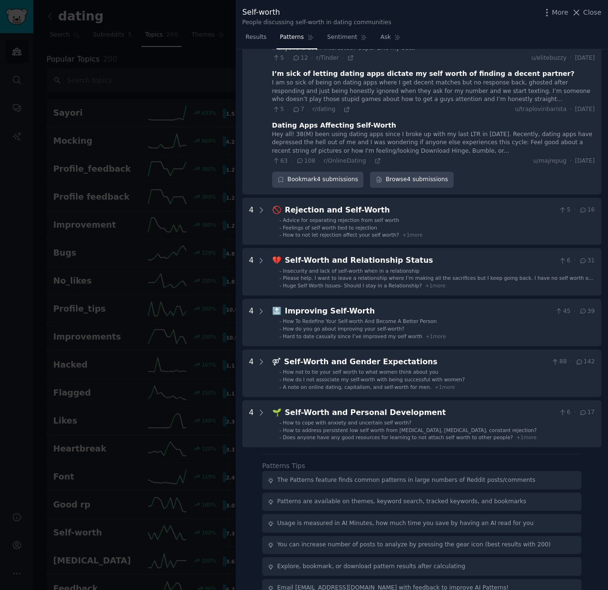
click at [142, 212] on div at bounding box center [304, 295] width 608 height 590
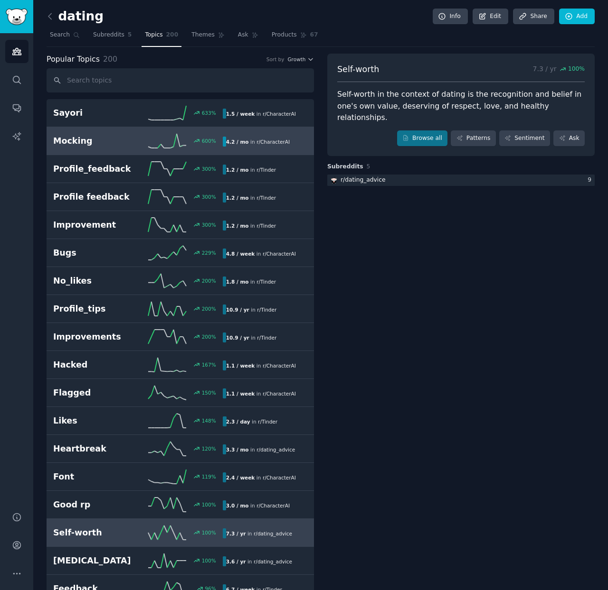
click at [255, 134] on div "Mocking 600 % 4.2 / mo in r/ CharacterAI" at bounding box center [180, 141] width 254 height 14
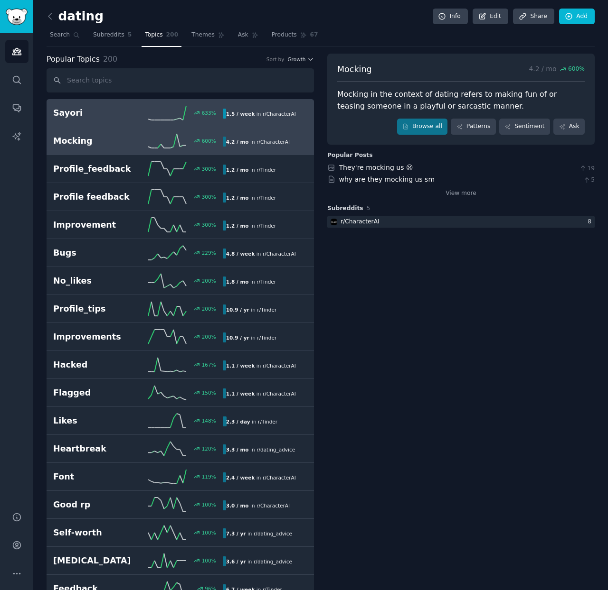
click at [258, 121] on link "Sayori 633 % 1.5 / week in r/ CharacterAI" at bounding box center [180, 113] width 267 height 28
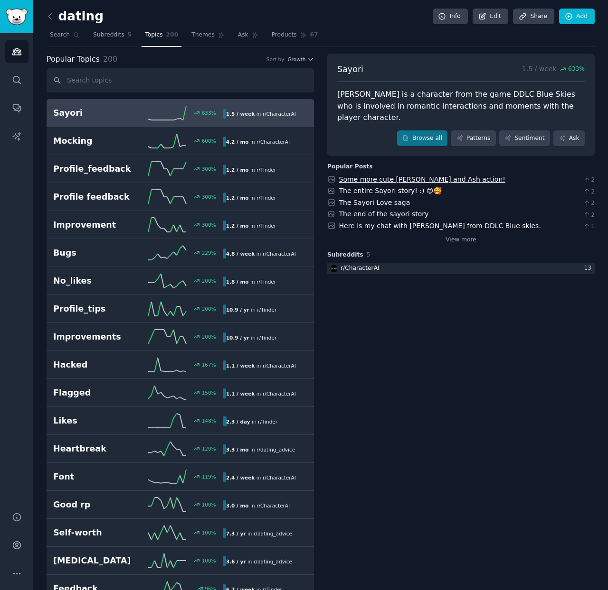
click at [369, 176] on link "Some more cute [PERSON_NAME] and Ash action!" at bounding box center [422, 180] width 166 height 8
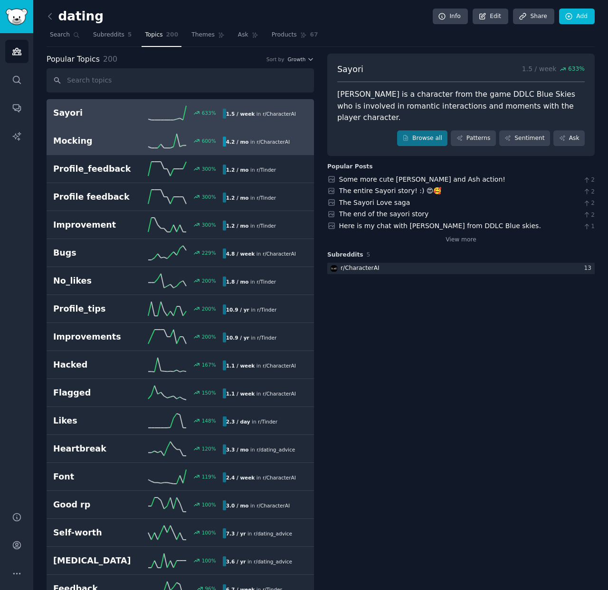
click at [90, 139] on h2 "Mocking" at bounding box center [95, 141] width 84 height 12
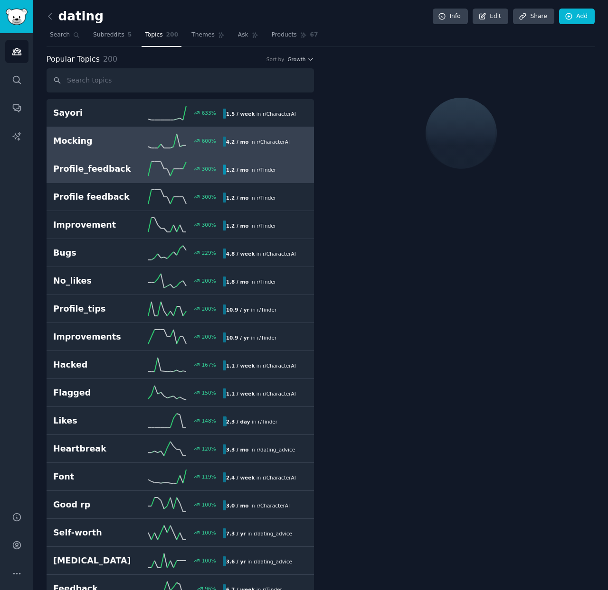
click at [240, 161] on link "Profile_feedback 300 % 1.2 / mo in r/ Tinder 300% increase in mentions recently" at bounding box center [180, 169] width 267 height 28
click at [256, 143] on span "r/ CharacterAI" at bounding box center [272, 142] width 33 height 6
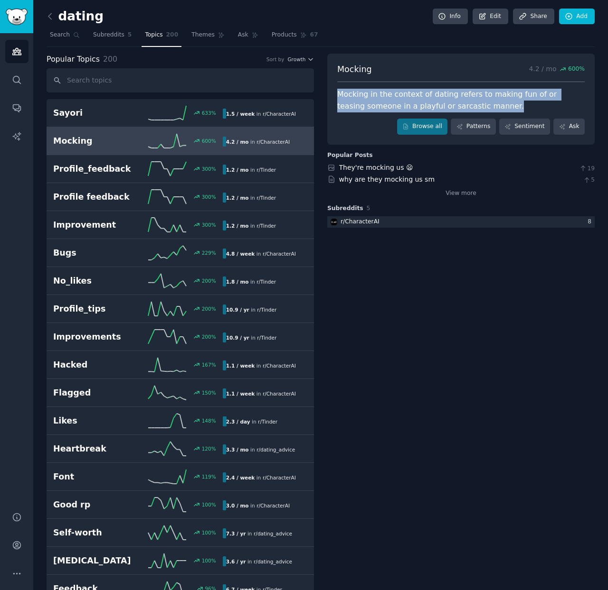
drag, startPoint x: 478, startPoint y: 107, endPoint x: 336, endPoint y: 94, distance: 143.5
click at [337, 94] on div "Mocking in the context of dating refers to making fun of or teasing someone in …" at bounding box center [460, 100] width 247 height 23
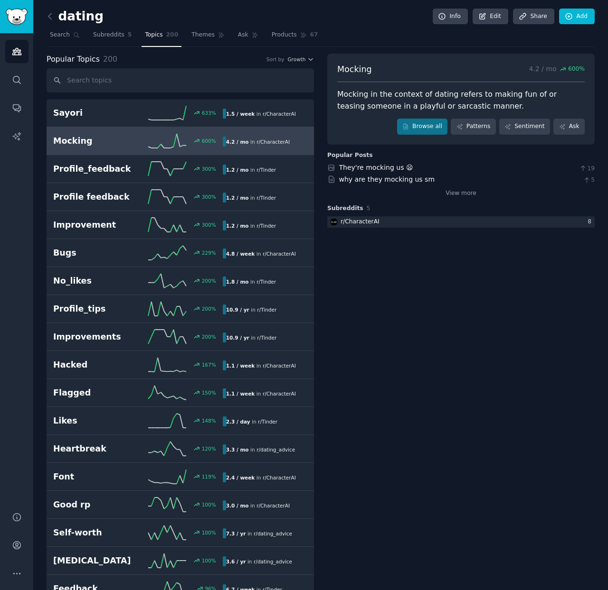
click at [472, 131] on link "Patterns" at bounding box center [472, 127] width 45 height 16
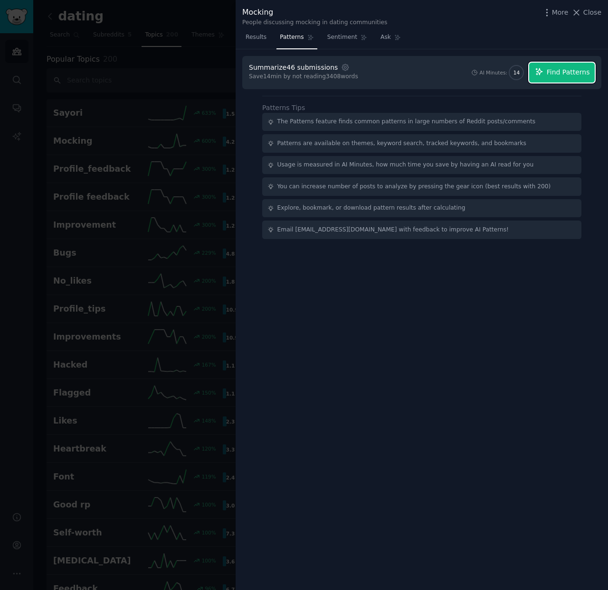
click at [555, 76] on span "Find Patterns" at bounding box center [567, 72] width 43 height 10
